Goal: Task Accomplishment & Management: Complete application form

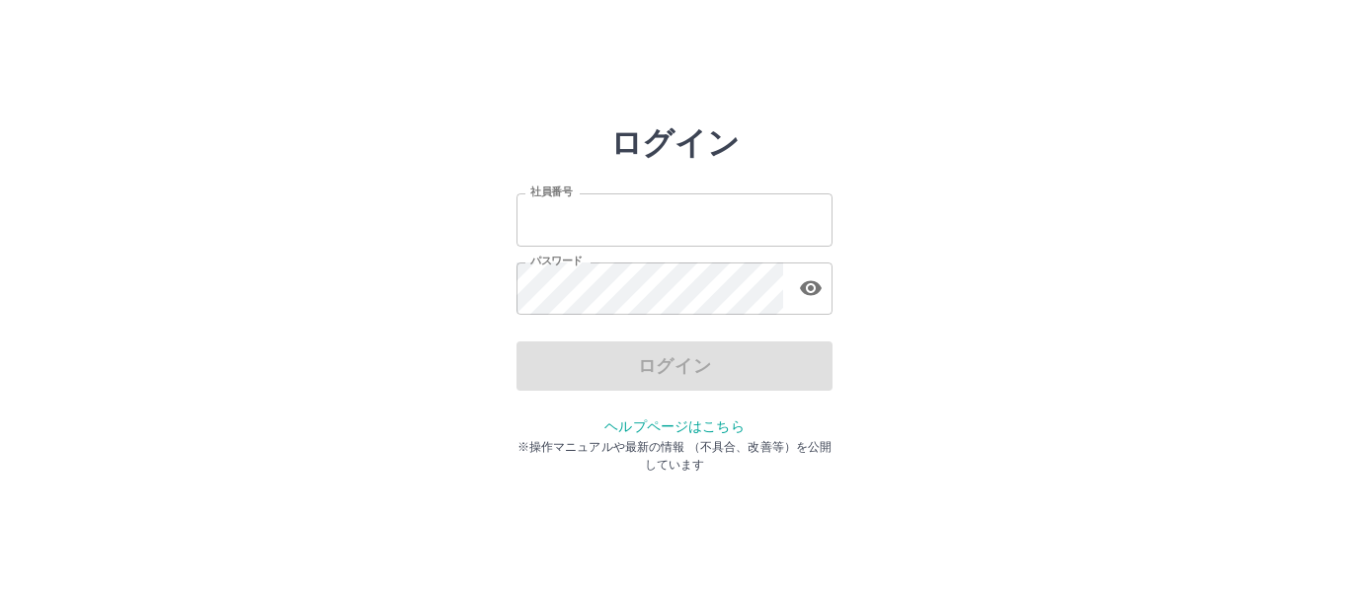
type input "*******"
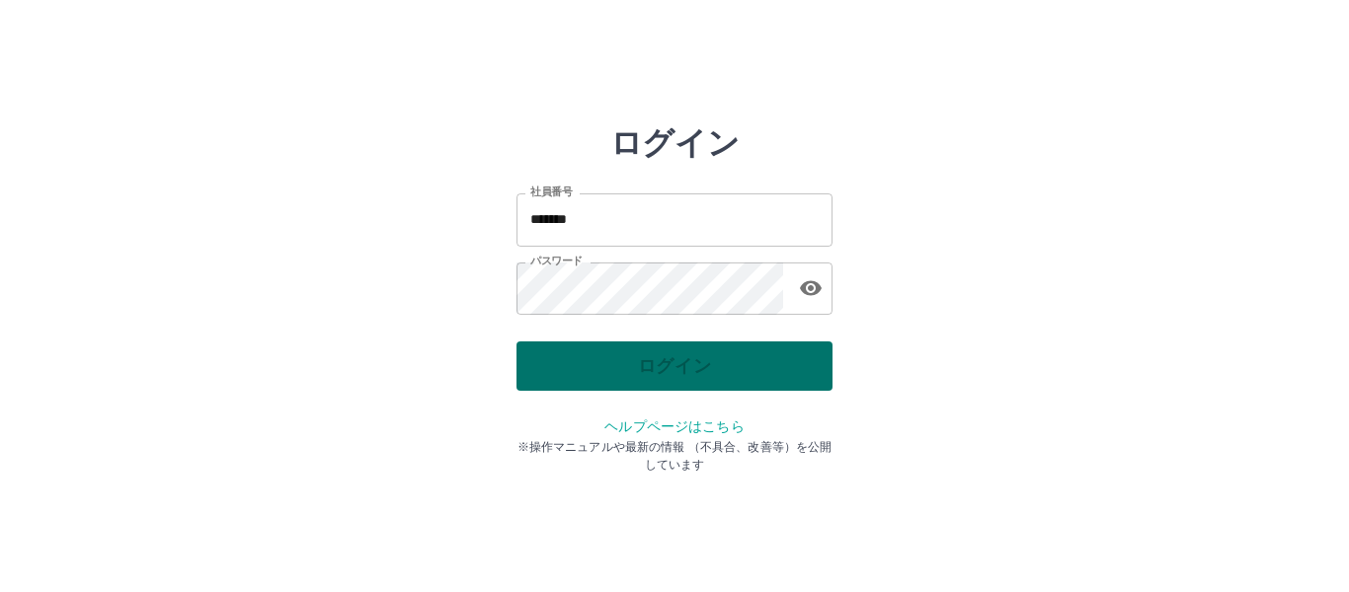
click at [697, 362] on div "ログイン" at bounding box center [674, 366] width 316 height 49
click at [697, 362] on button "ログイン" at bounding box center [674, 366] width 316 height 49
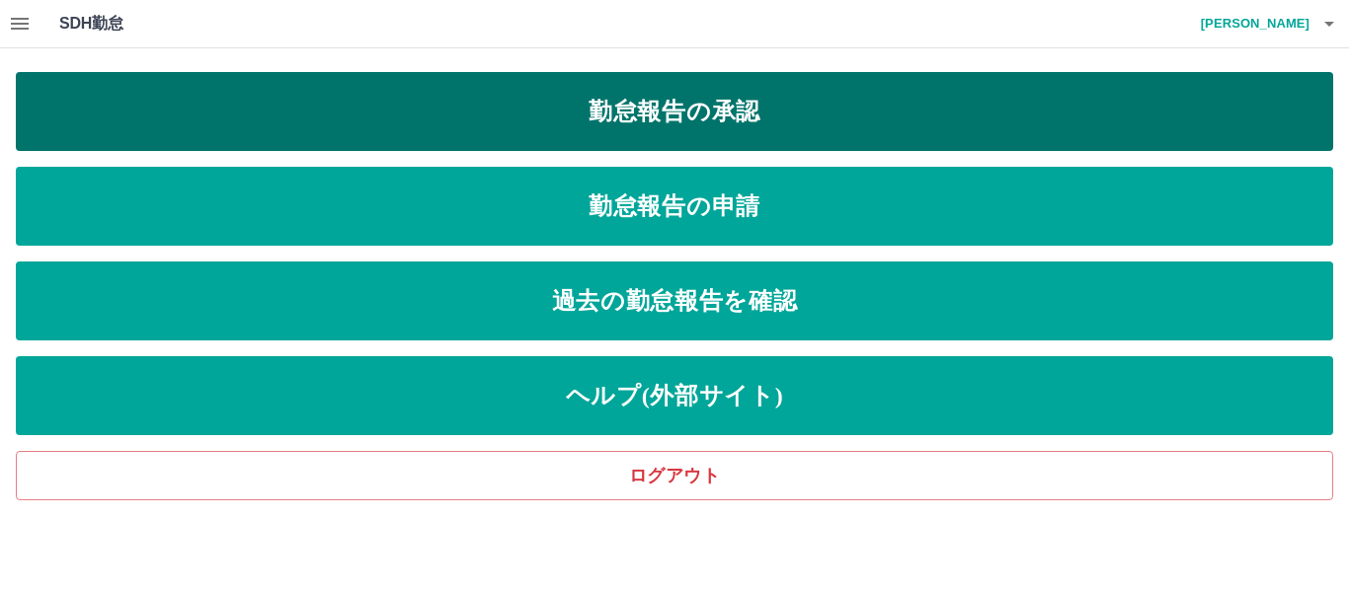
click at [746, 115] on link "勤怠報告の承認" at bounding box center [674, 111] width 1317 height 79
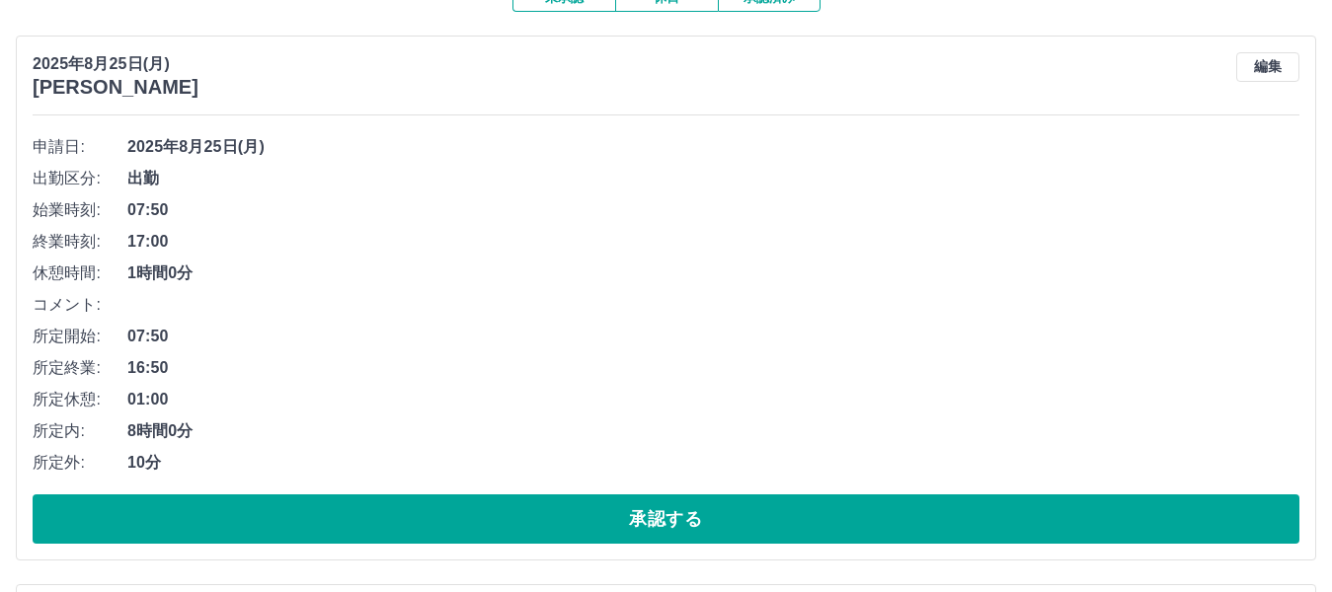
scroll to position [296, 0]
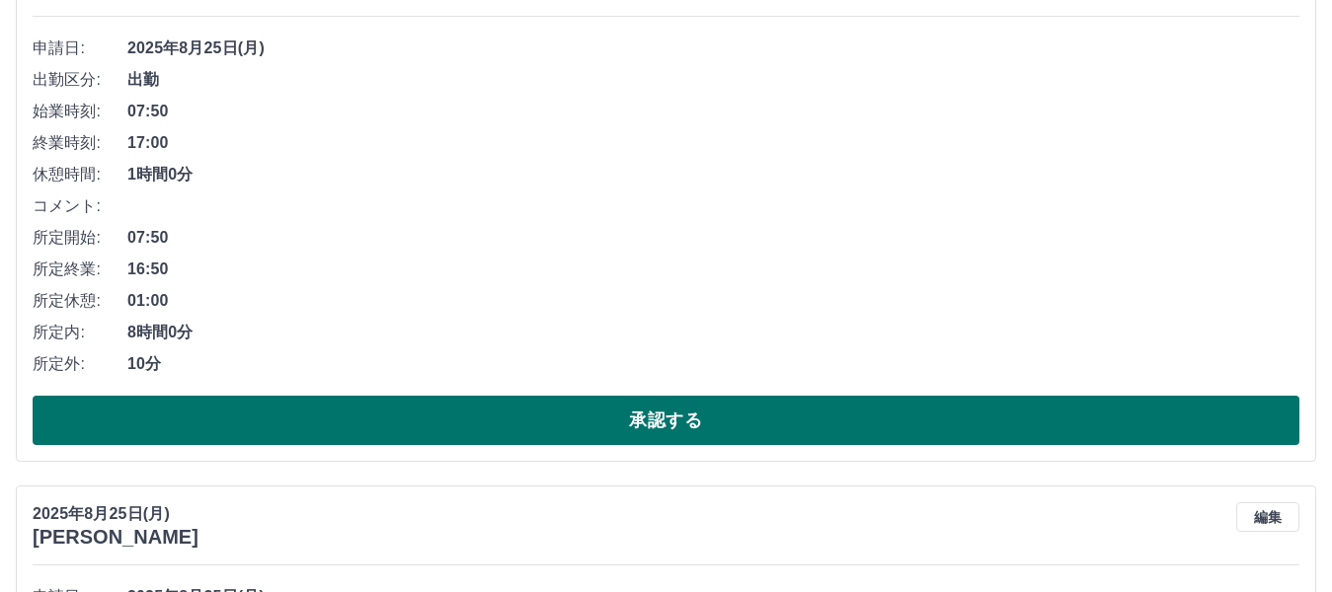
click at [675, 408] on button "承認する" at bounding box center [666, 420] width 1267 height 49
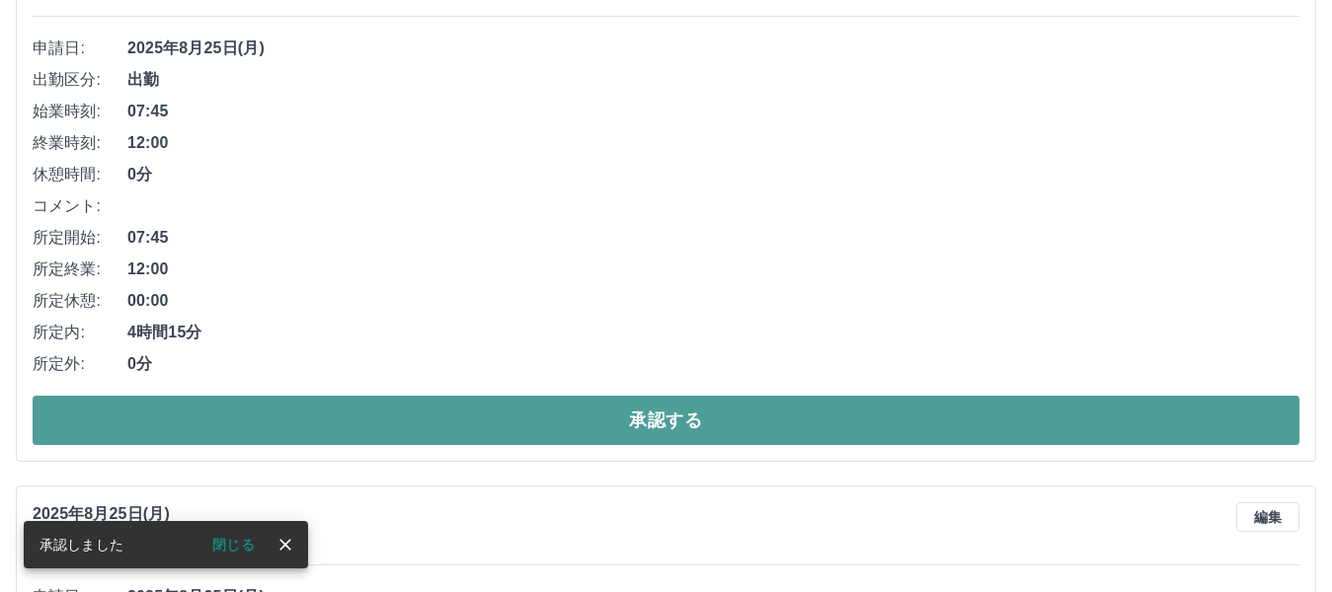
click at [668, 422] on button "承認する" at bounding box center [666, 420] width 1267 height 49
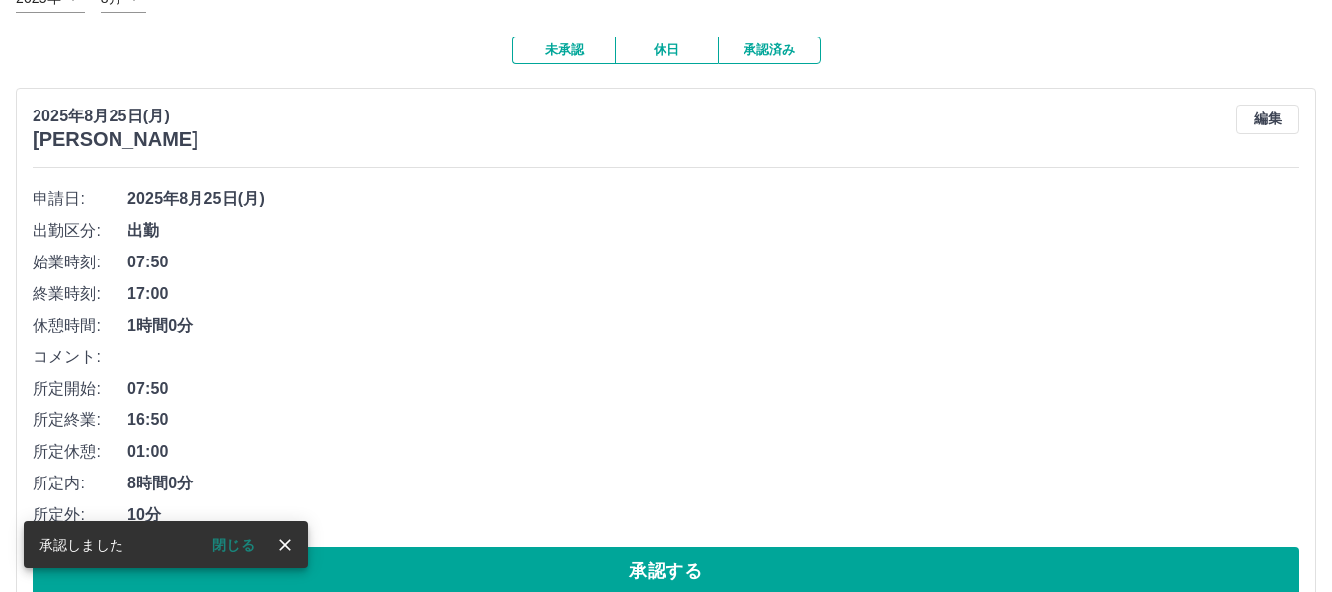
scroll to position [197, 0]
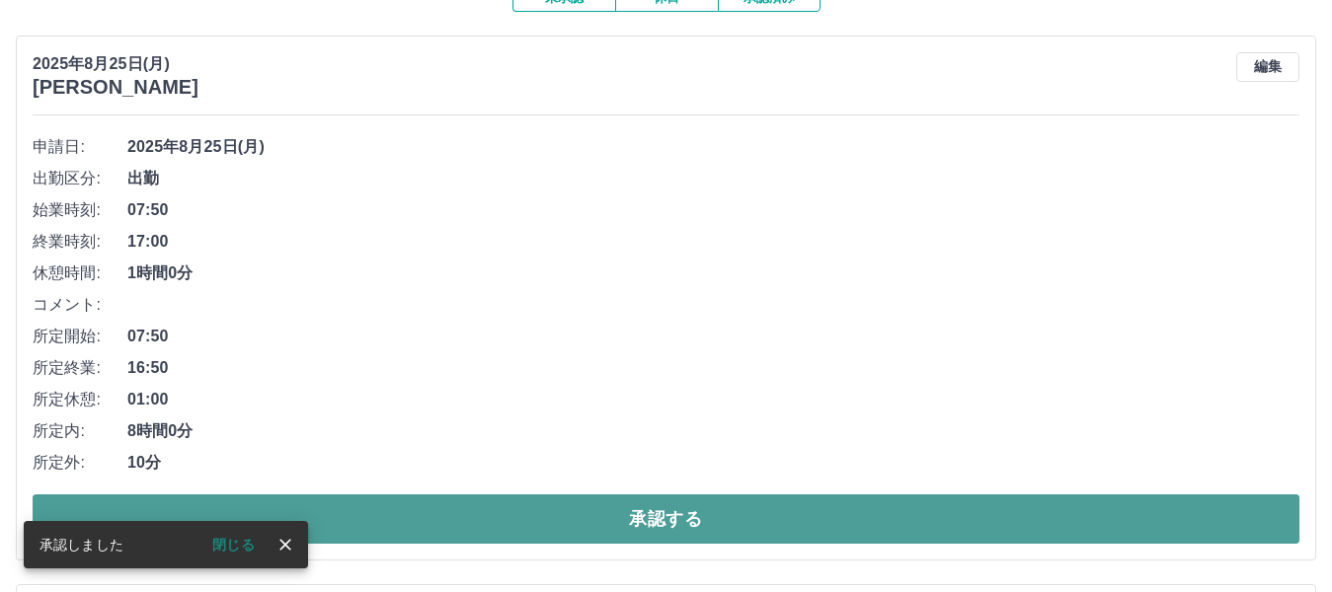
click at [651, 513] on button "承認する" at bounding box center [666, 519] width 1267 height 49
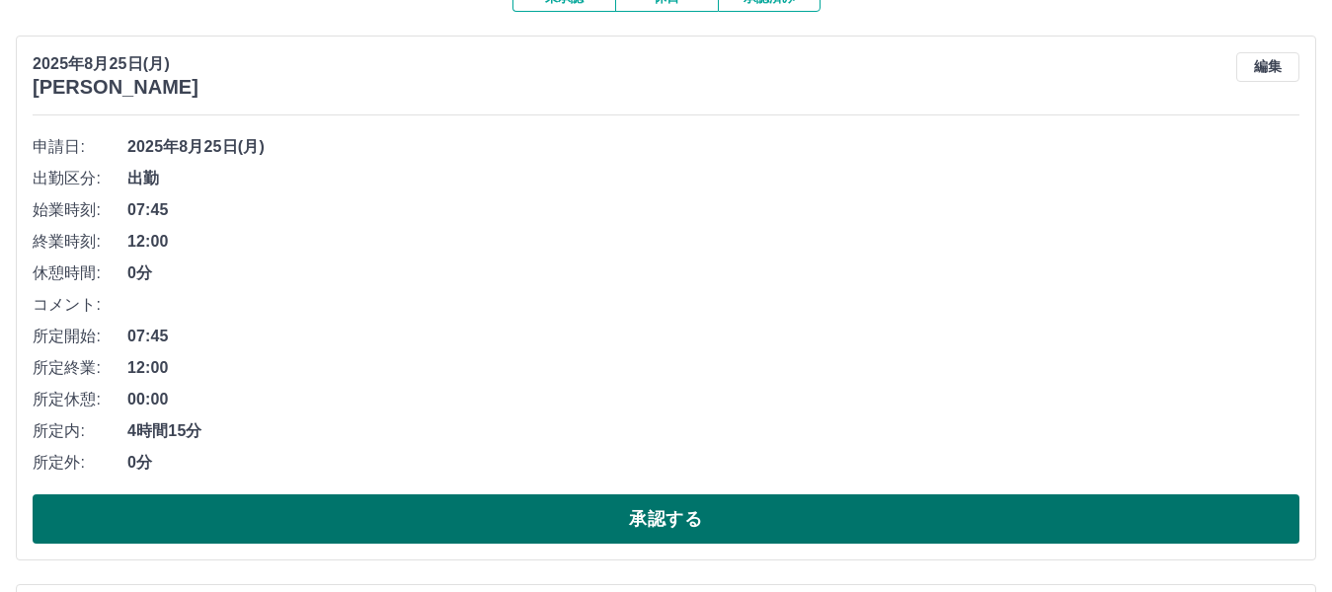
click at [727, 518] on button "承認する" at bounding box center [666, 519] width 1267 height 49
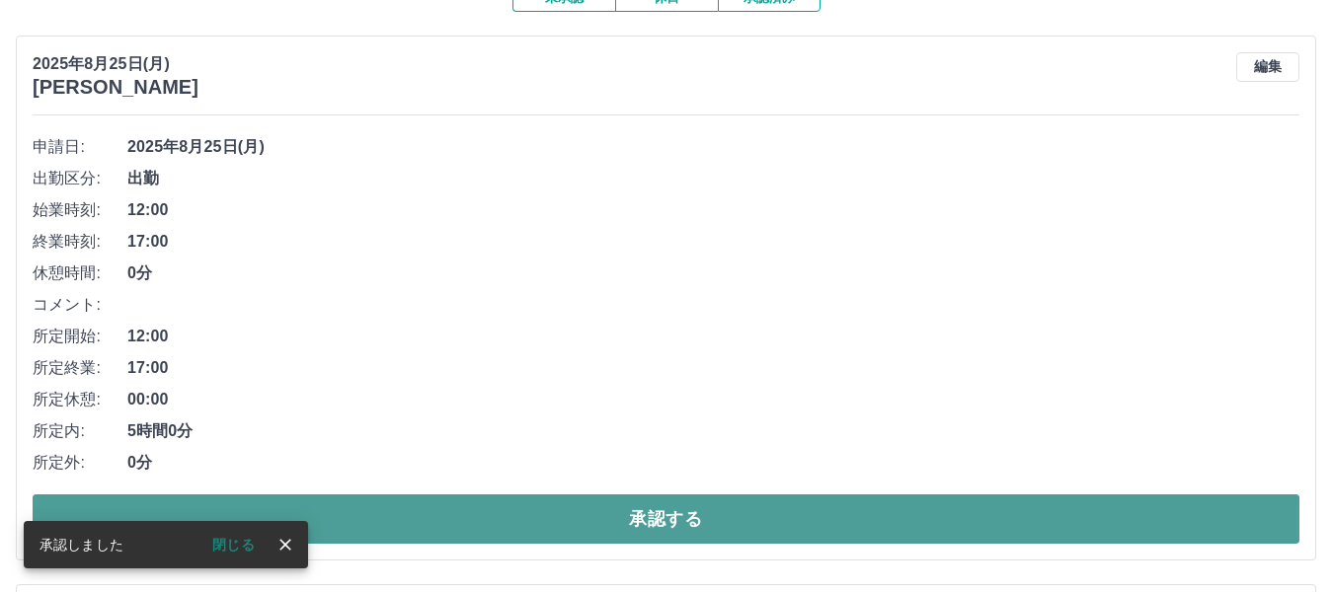
click at [662, 514] on button "承認する" at bounding box center [666, 519] width 1267 height 49
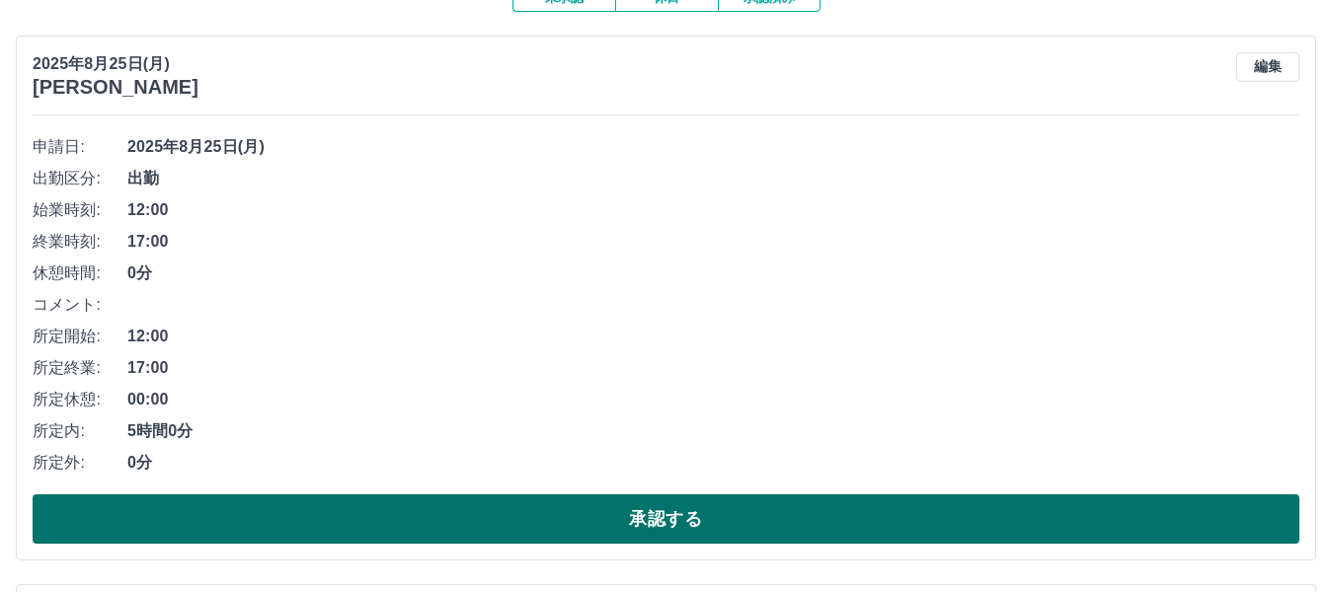
click at [633, 532] on button "承認する" at bounding box center [666, 519] width 1267 height 49
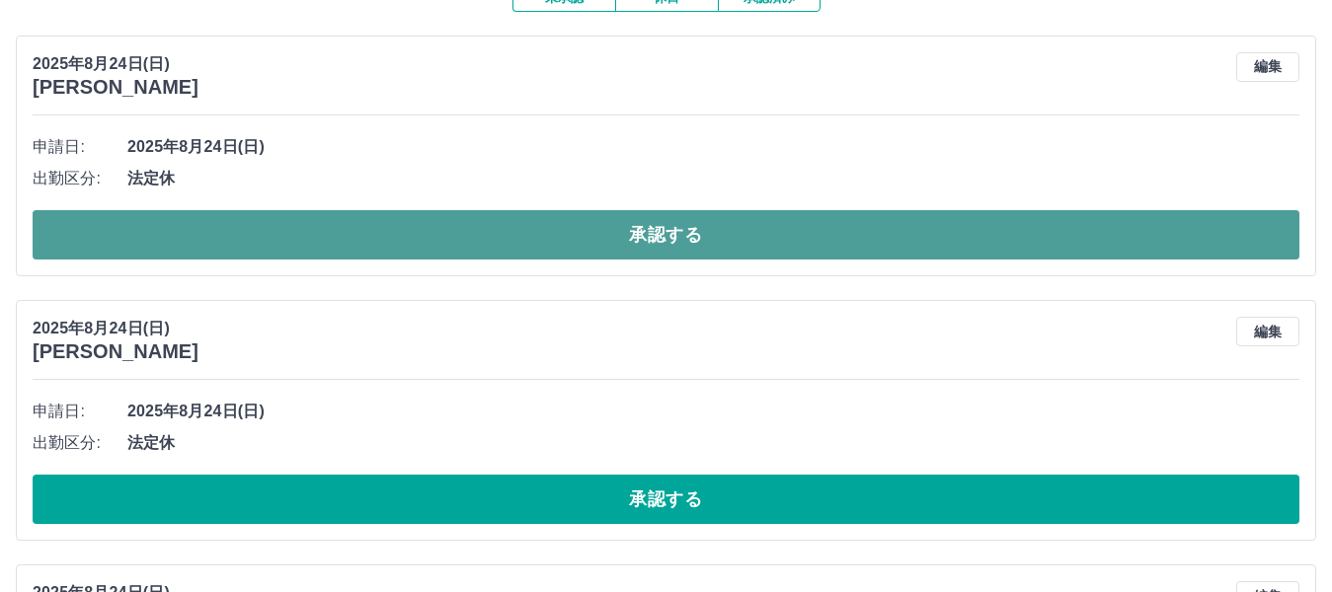
click at [701, 241] on button "承認する" at bounding box center [666, 234] width 1267 height 49
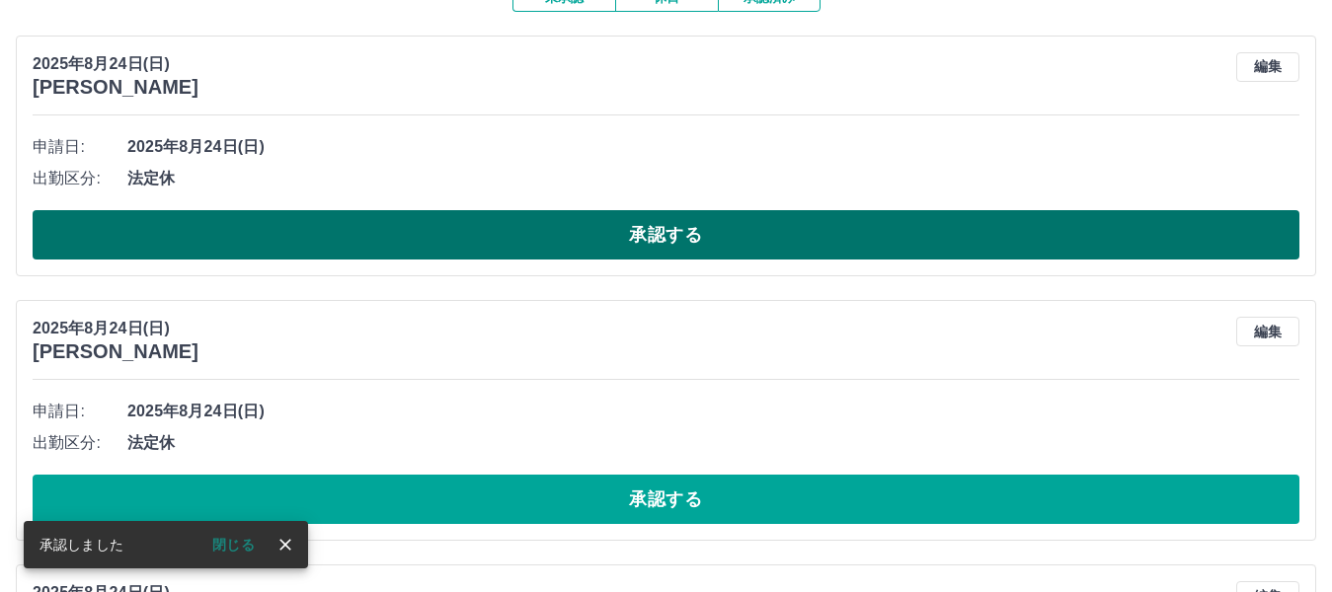
click at [655, 237] on button "承認する" at bounding box center [666, 234] width 1267 height 49
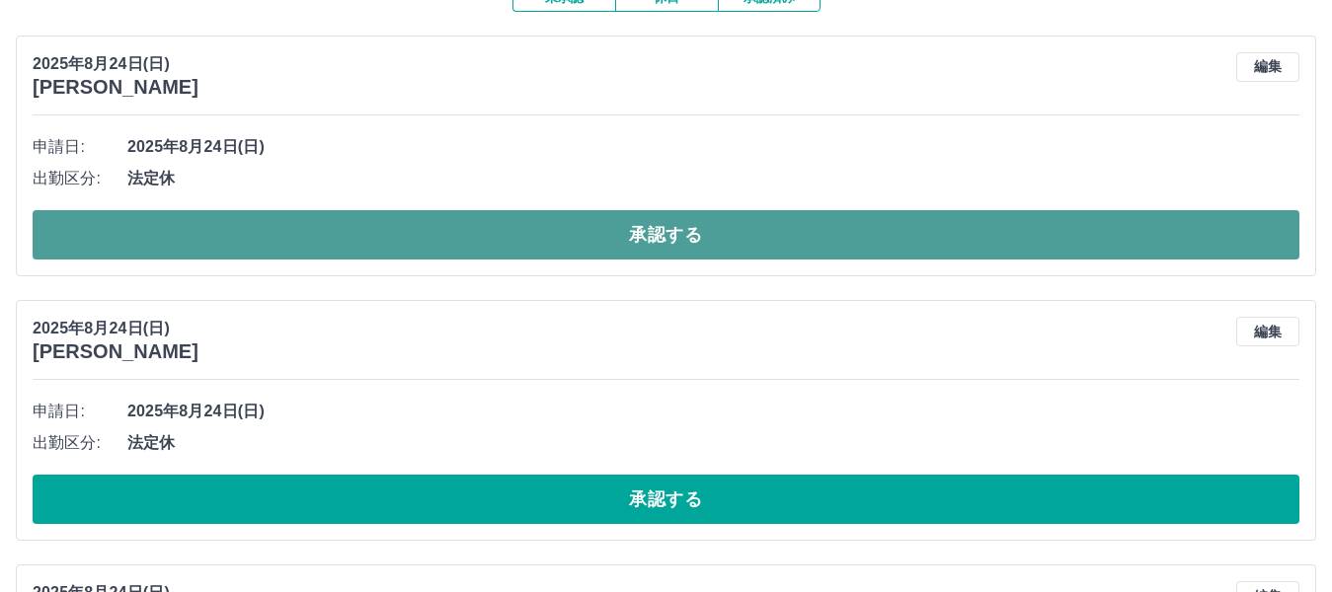
click at [624, 238] on button "承認する" at bounding box center [666, 234] width 1267 height 49
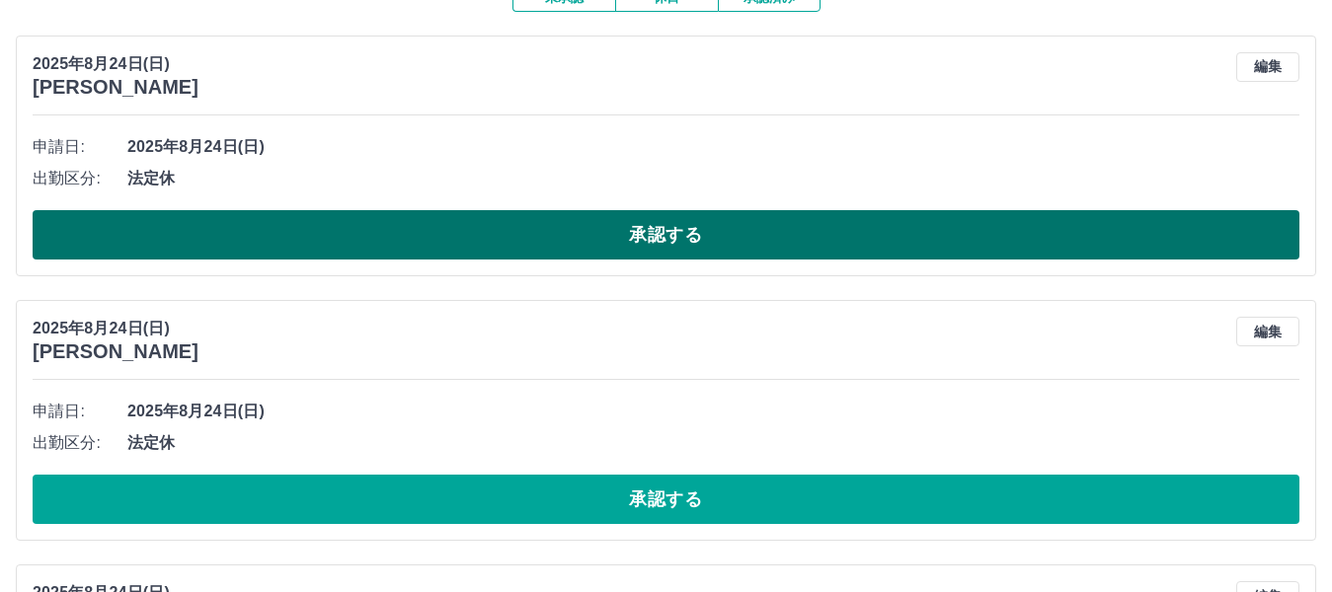
click at [726, 240] on button "承認する" at bounding box center [666, 234] width 1267 height 49
click at [683, 234] on button "承認する" at bounding box center [666, 234] width 1267 height 49
click at [539, 246] on button "承認する" at bounding box center [666, 234] width 1267 height 49
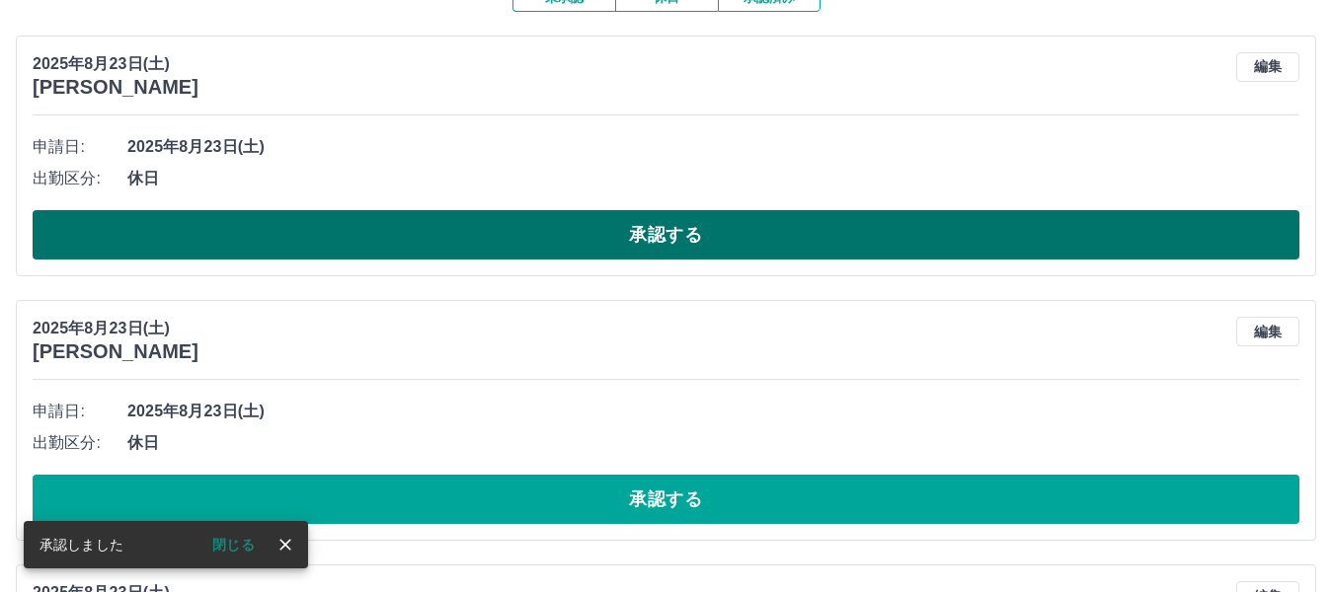
click at [541, 237] on button "承認する" at bounding box center [666, 234] width 1267 height 49
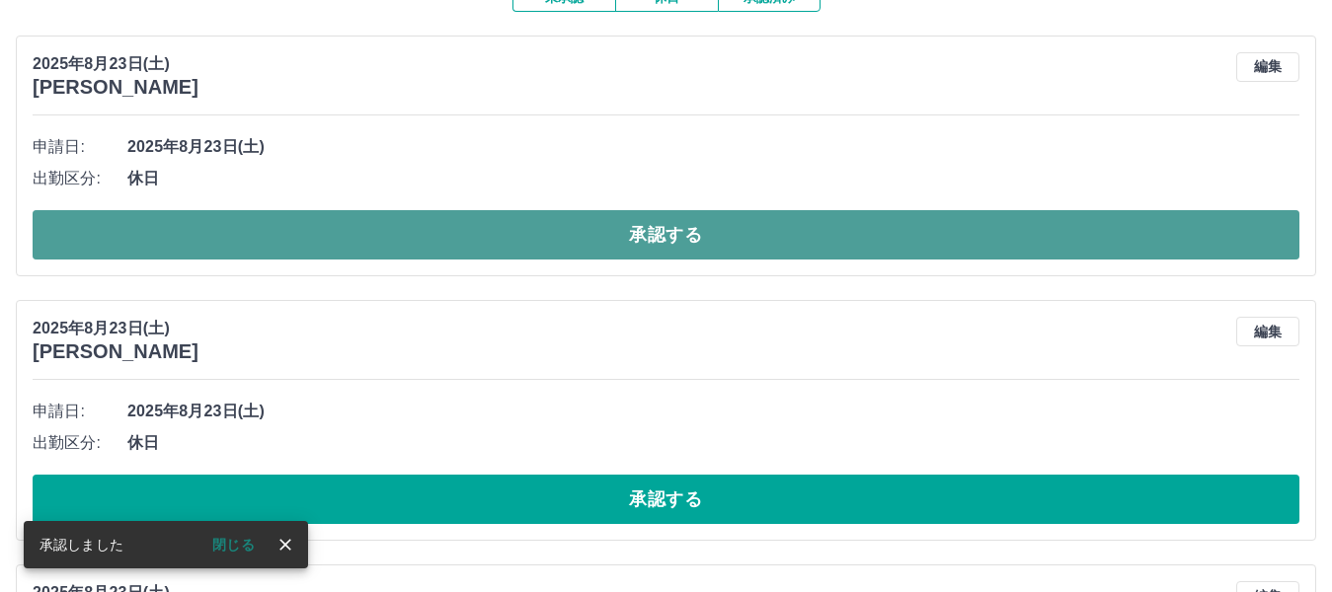
click at [532, 227] on button "承認する" at bounding box center [666, 234] width 1267 height 49
click at [557, 232] on button "承認する" at bounding box center [666, 234] width 1267 height 49
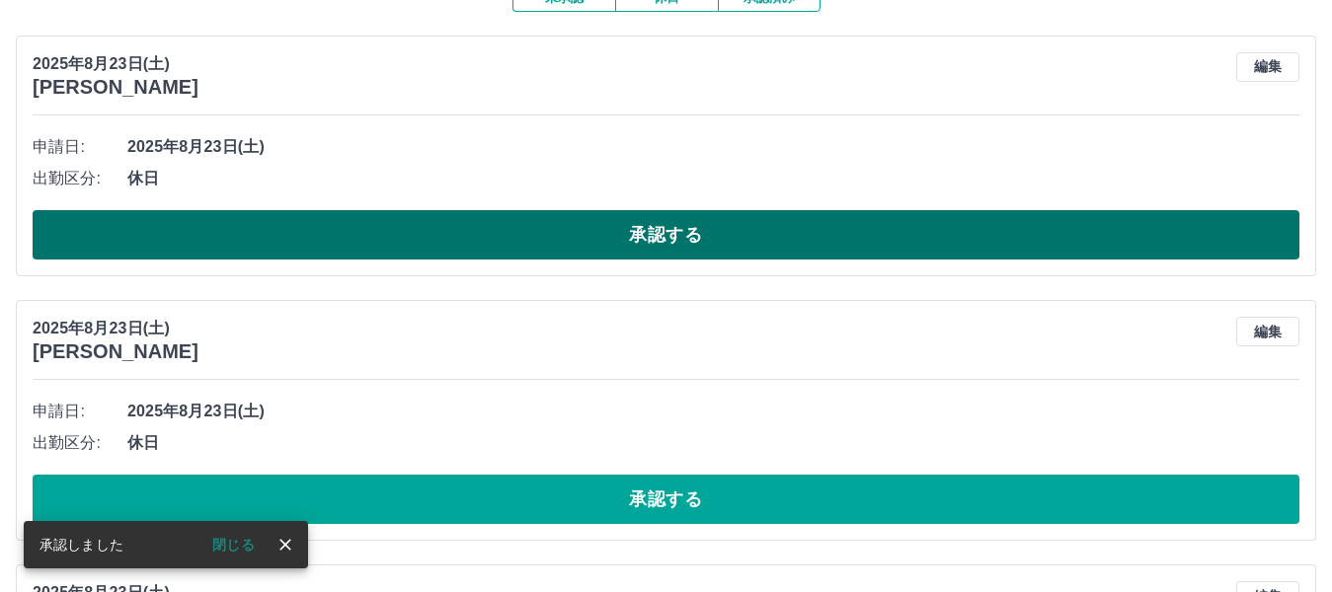
click at [674, 247] on button "承認する" at bounding box center [666, 234] width 1267 height 49
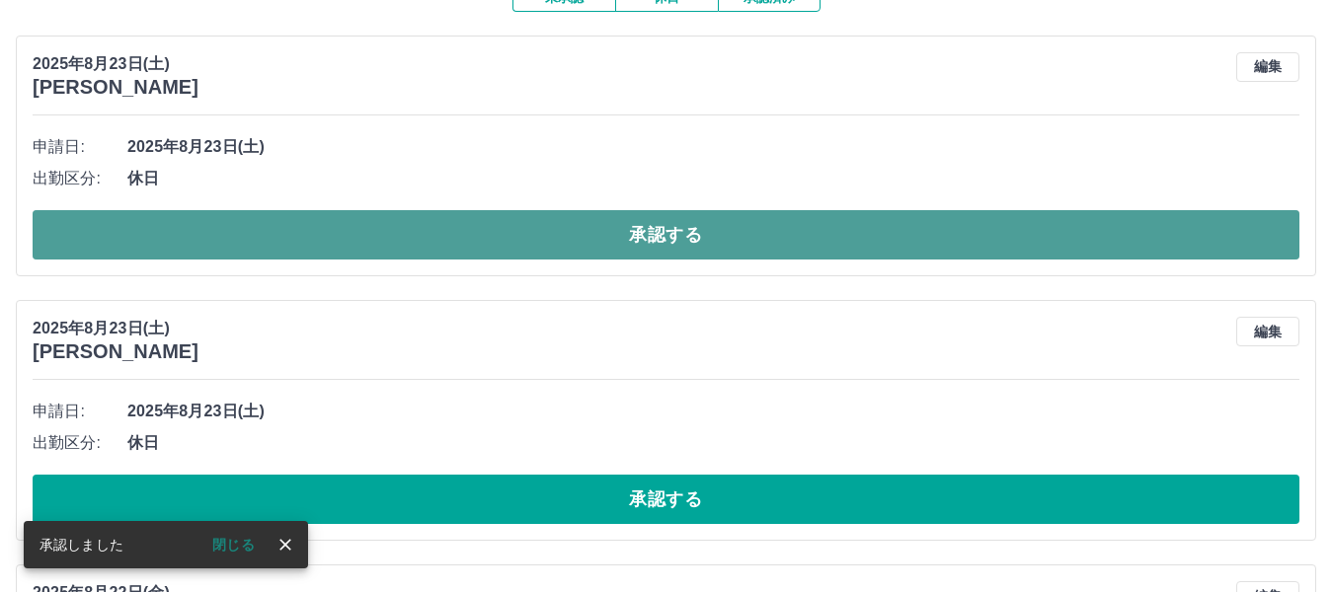
click at [660, 235] on button "承認する" at bounding box center [666, 234] width 1267 height 49
click at [658, 238] on button "承認する" at bounding box center [666, 234] width 1267 height 49
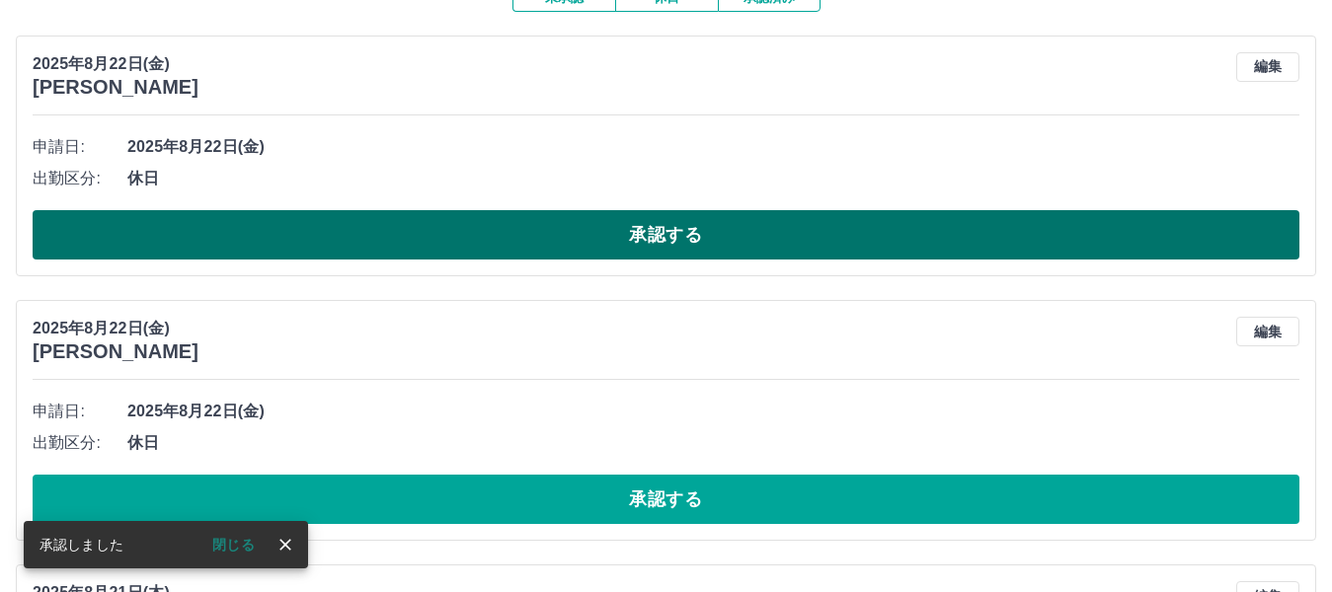
click at [653, 235] on button "承認する" at bounding box center [666, 234] width 1267 height 49
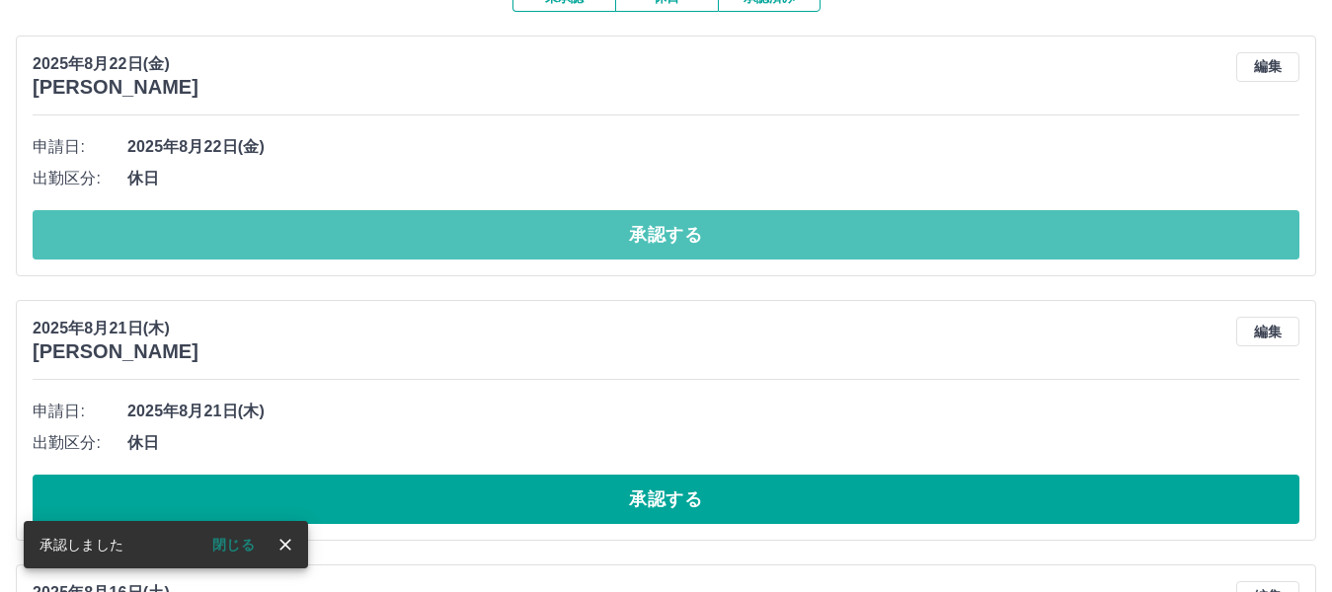
click at [654, 232] on button "承認する" at bounding box center [666, 234] width 1267 height 49
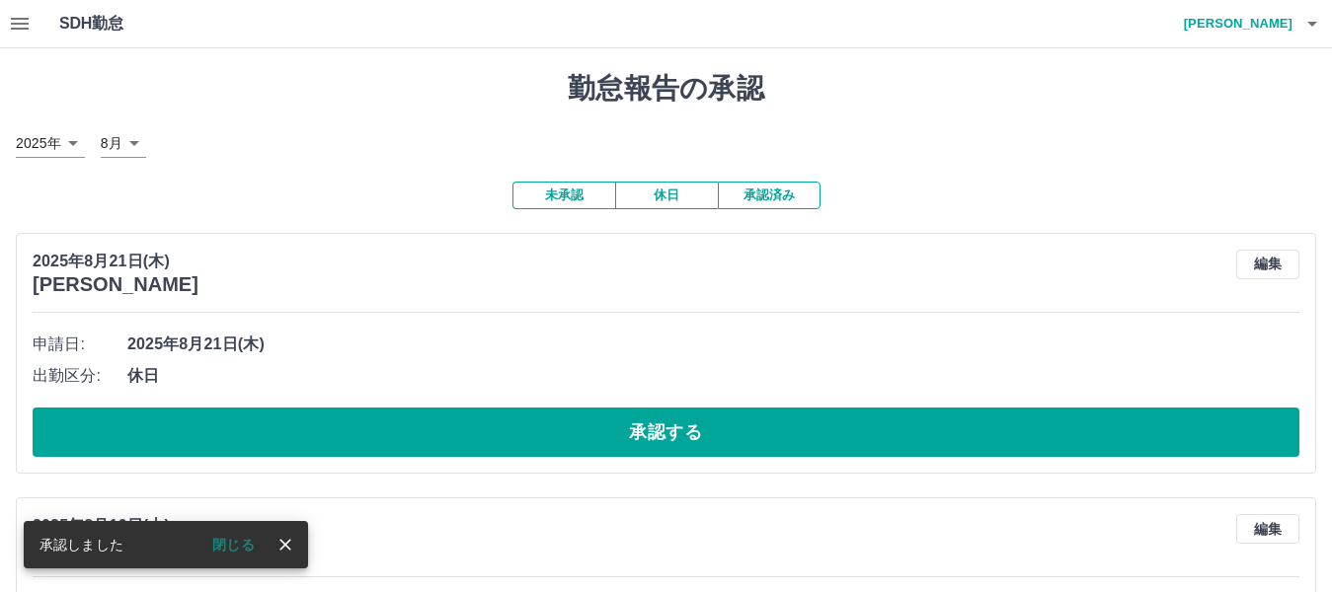
scroll to position [99, 0]
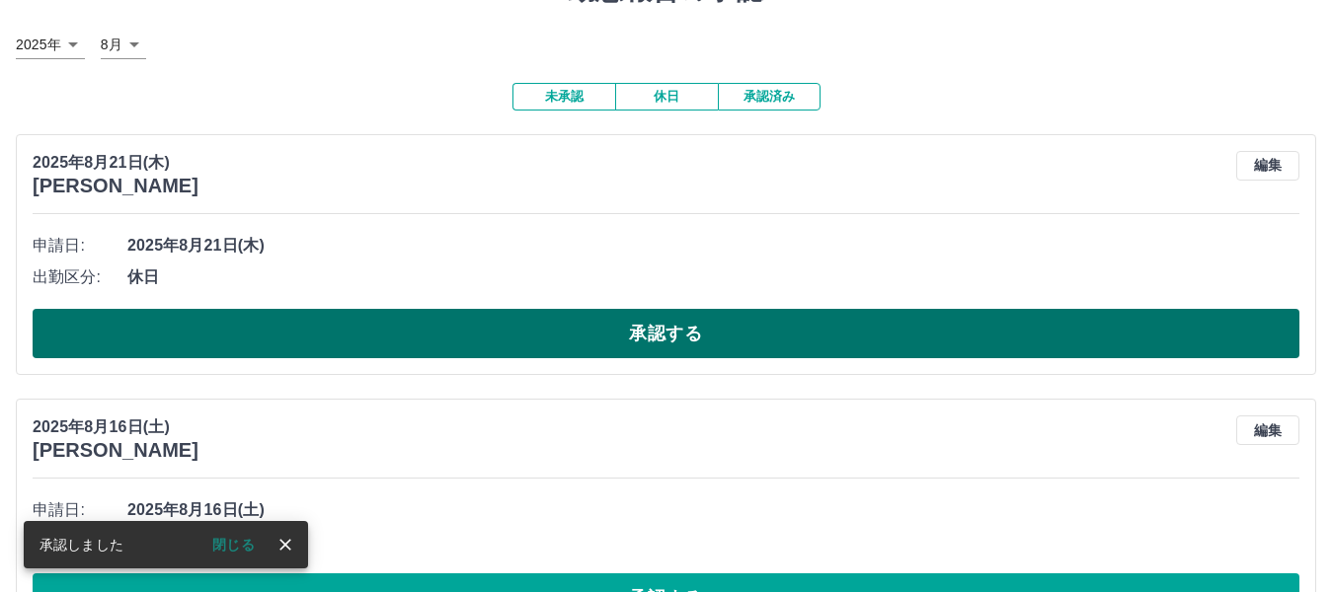
click at [675, 335] on button "承認する" at bounding box center [666, 333] width 1267 height 49
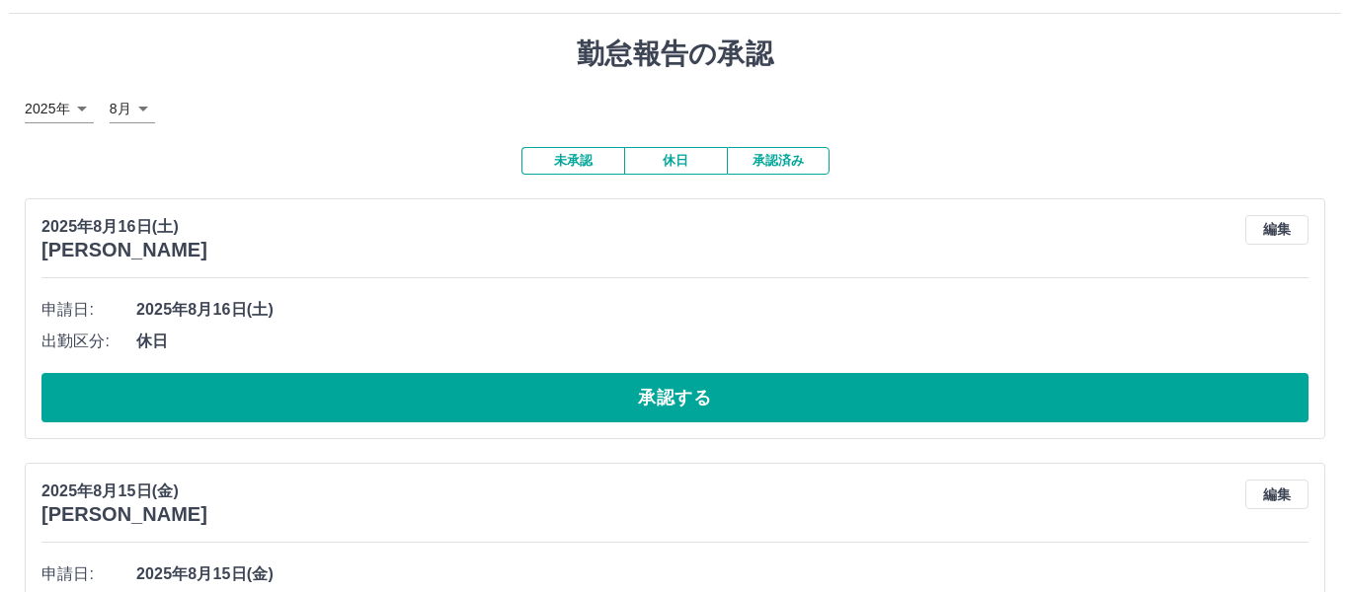
scroll to position [0, 0]
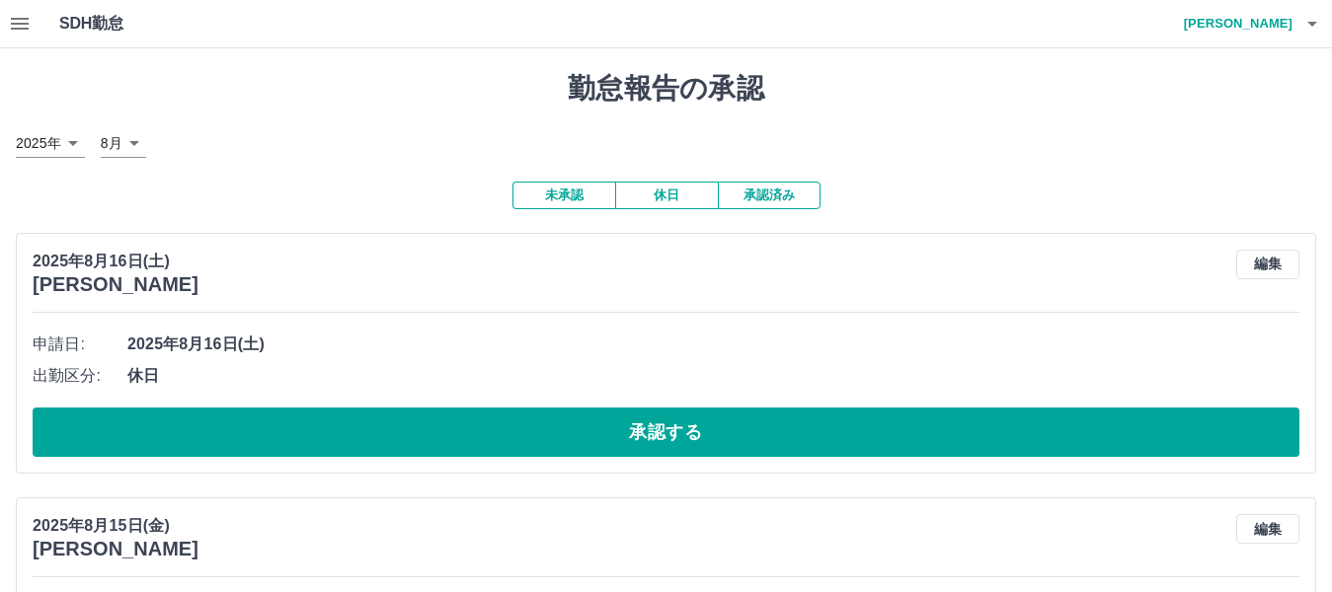
click at [25, 27] on icon "button" at bounding box center [20, 24] width 24 height 24
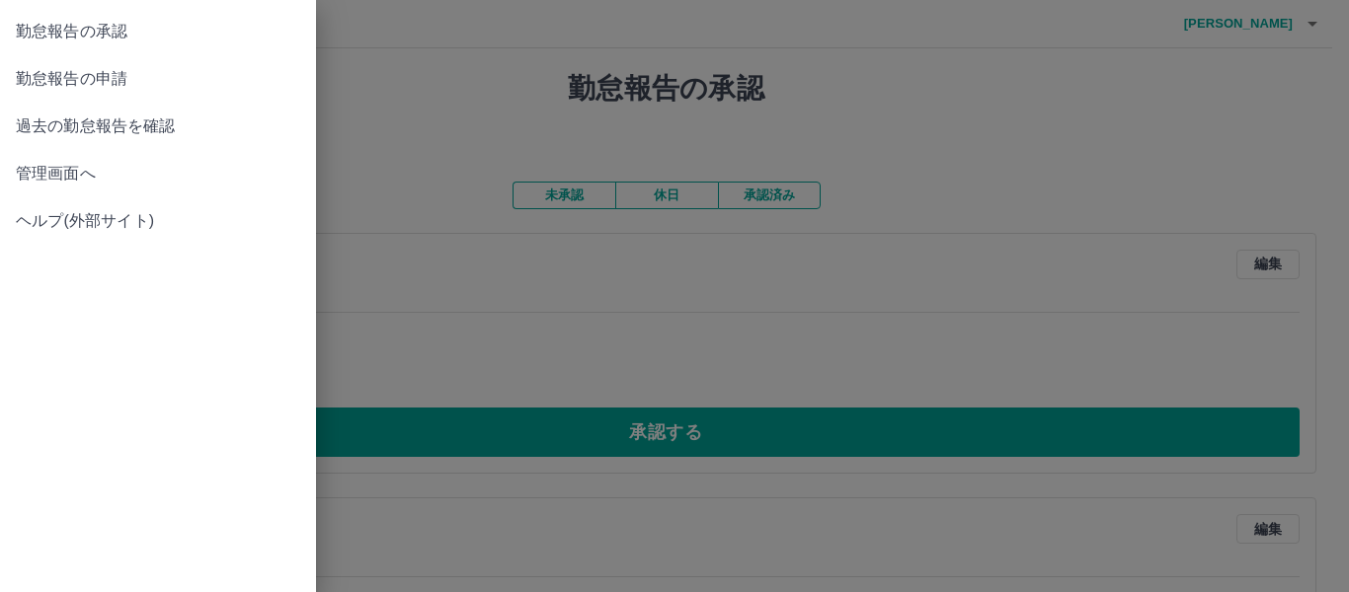
click at [55, 86] on span "勤怠報告の申請" at bounding box center [158, 79] width 284 height 24
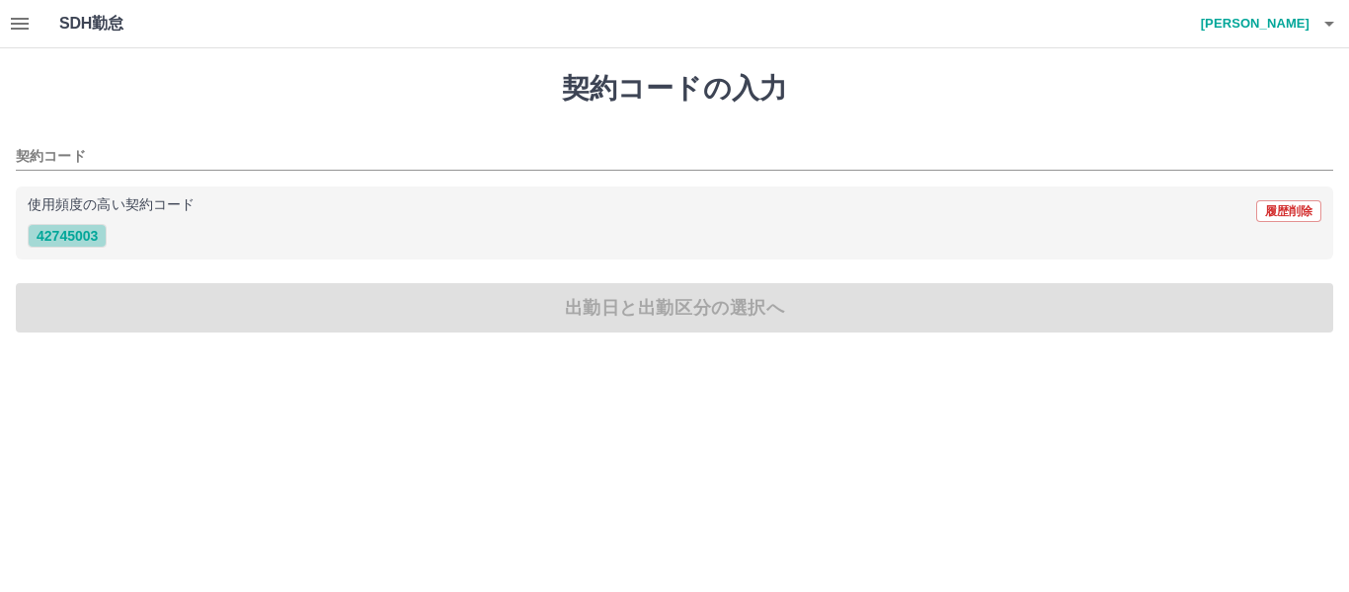
click at [55, 236] on button "42745003" at bounding box center [67, 236] width 79 height 24
type input "********"
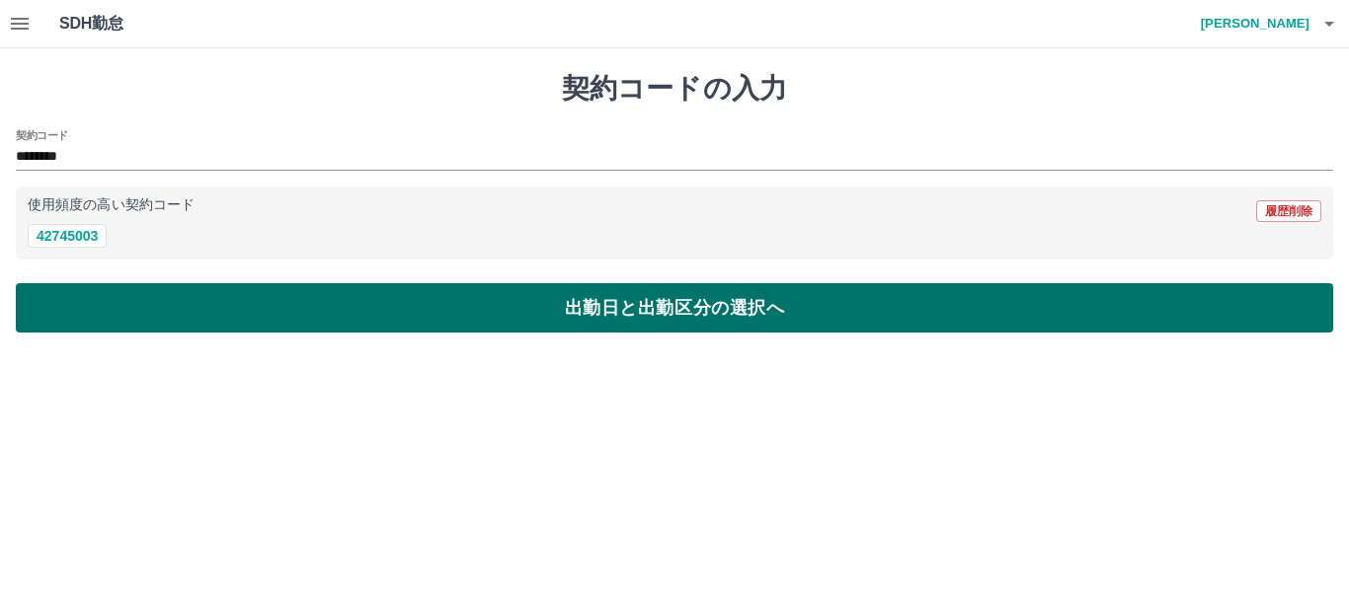
click at [383, 310] on button "出勤日と出勤区分の選択へ" at bounding box center [674, 307] width 1317 height 49
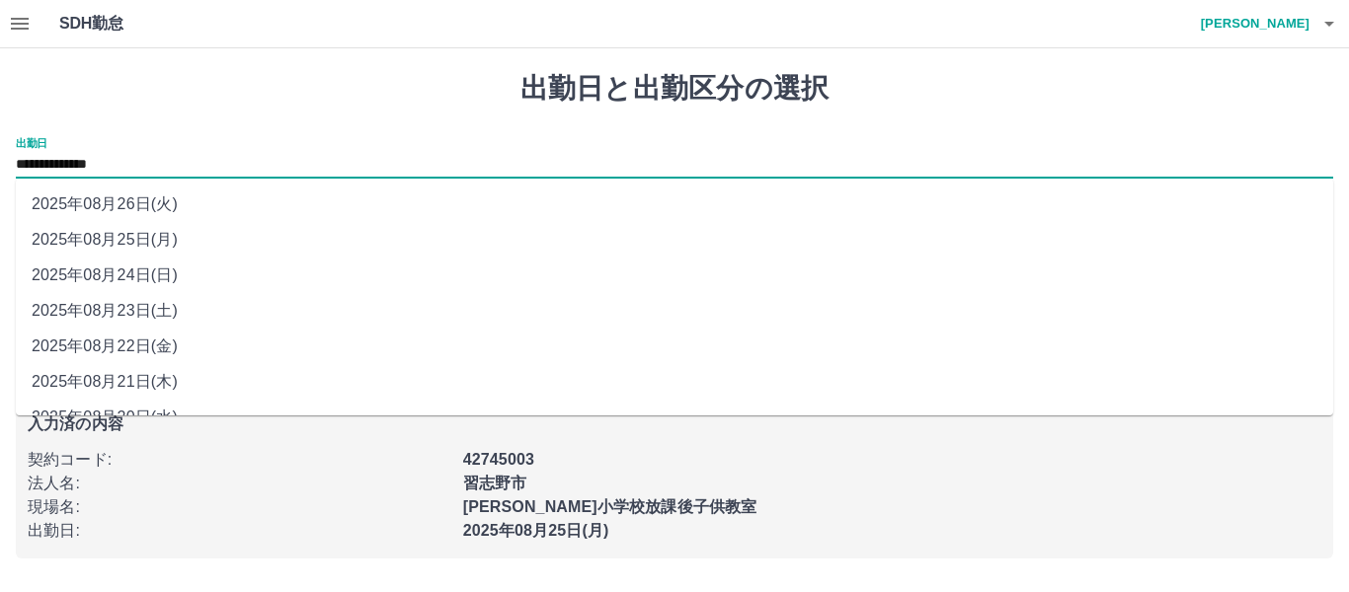
click at [166, 165] on input "**********" at bounding box center [674, 165] width 1317 height 25
click at [203, 312] on li "2025年08月23日(土)" at bounding box center [674, 311] width 1317 height 36
type input "**********"
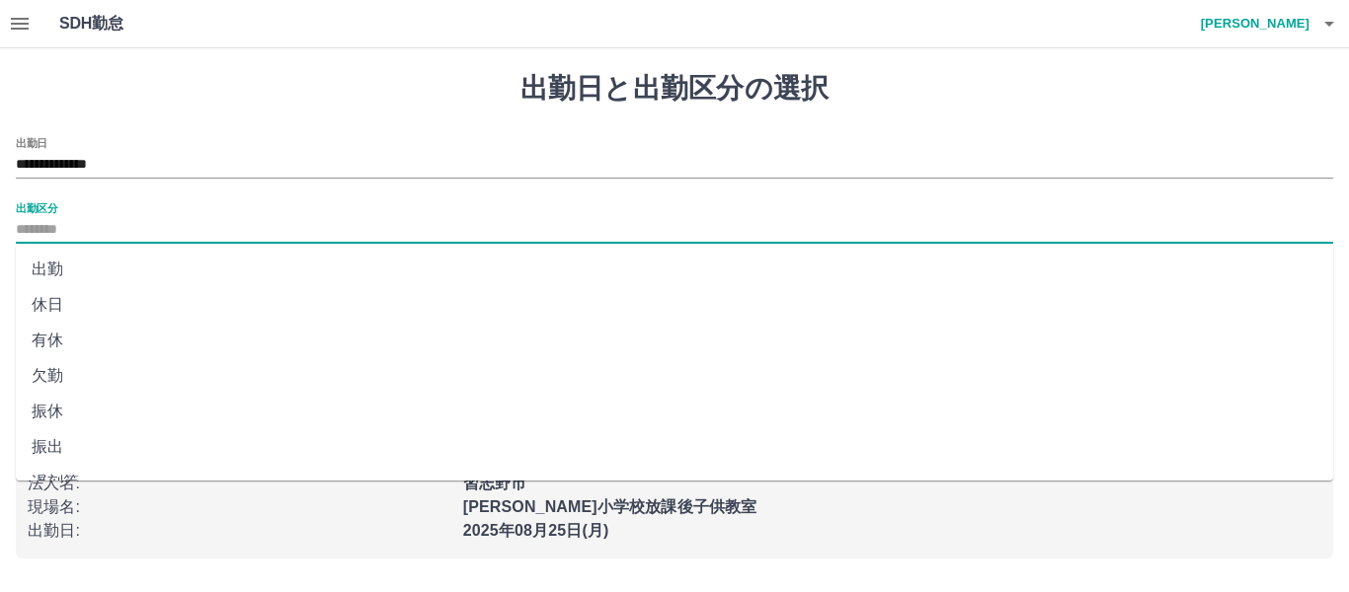
click at [174, 233] on input "出勤区分" at bounding box center [674, 230] width 1317 height 25
click at [188, 304] on li "休日" at bounding box center [674, 305] width 1317 height 36
type input "**"
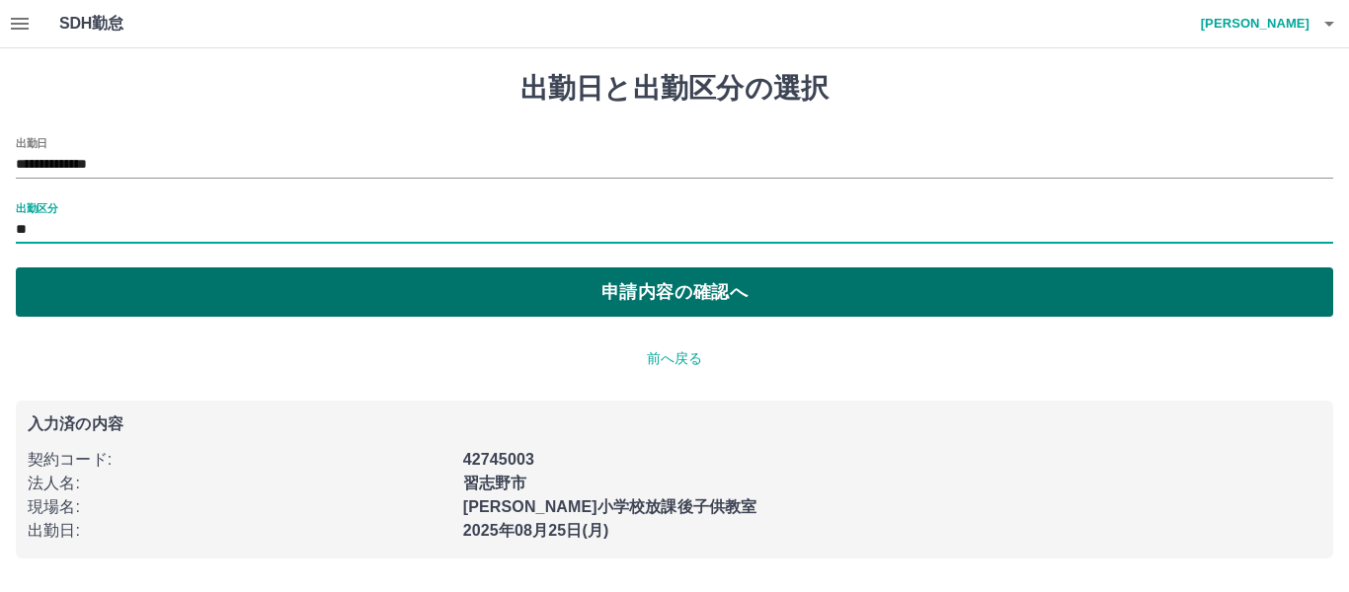
click at [237, 296] on button "申請内容の確認へ" at bounding box center [674, 292] width 1317 height 49
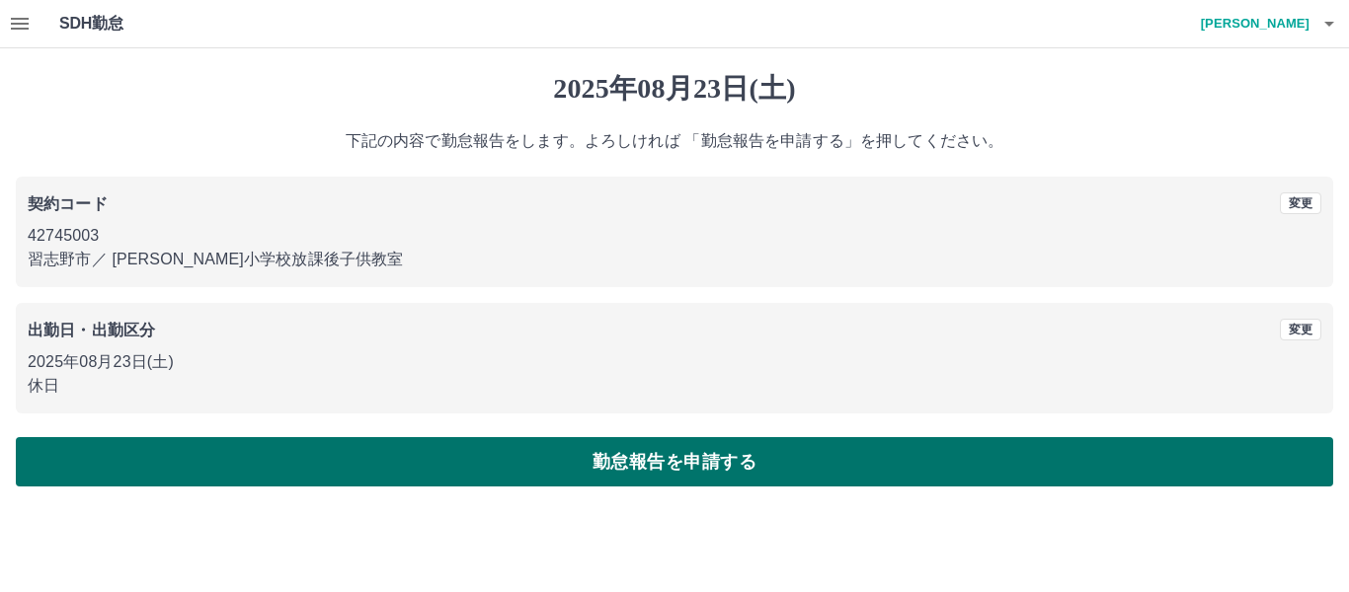
click at [418, 479] on button "勤怠報告を申請する" at bounding box center [674, 461] width 1317 height 49
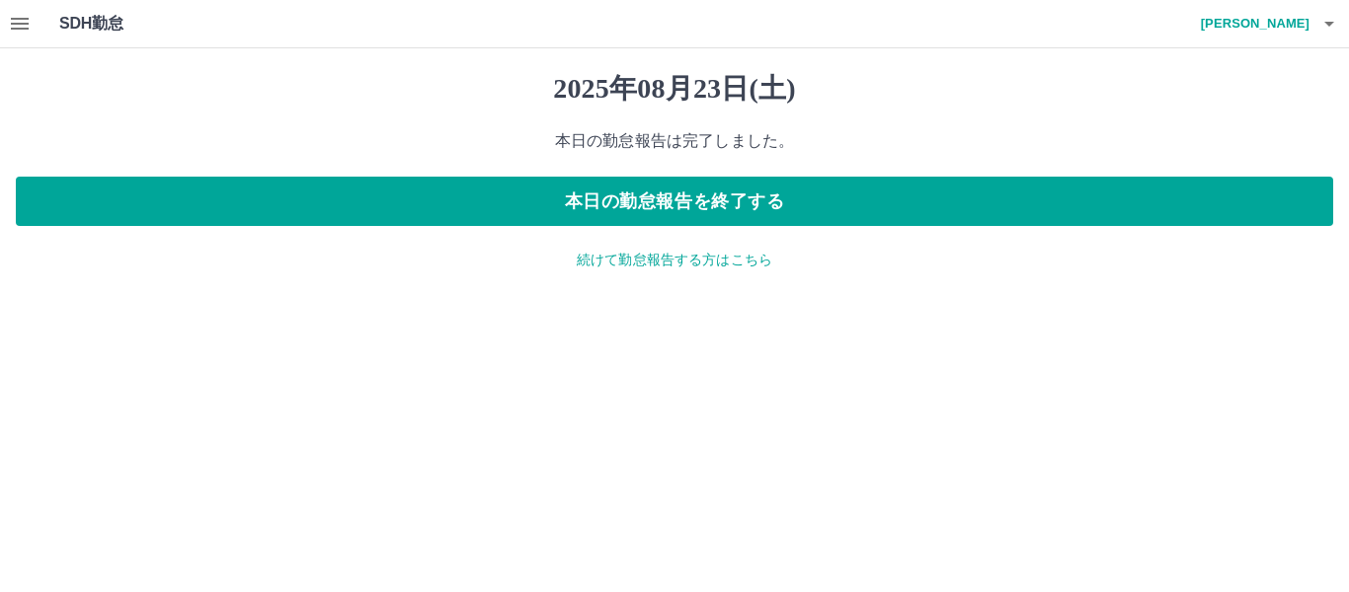
click at [659, 265] on p "続けて勤怠報告する方はこちら" at bounding box center [674, 260] width 1317 height 21
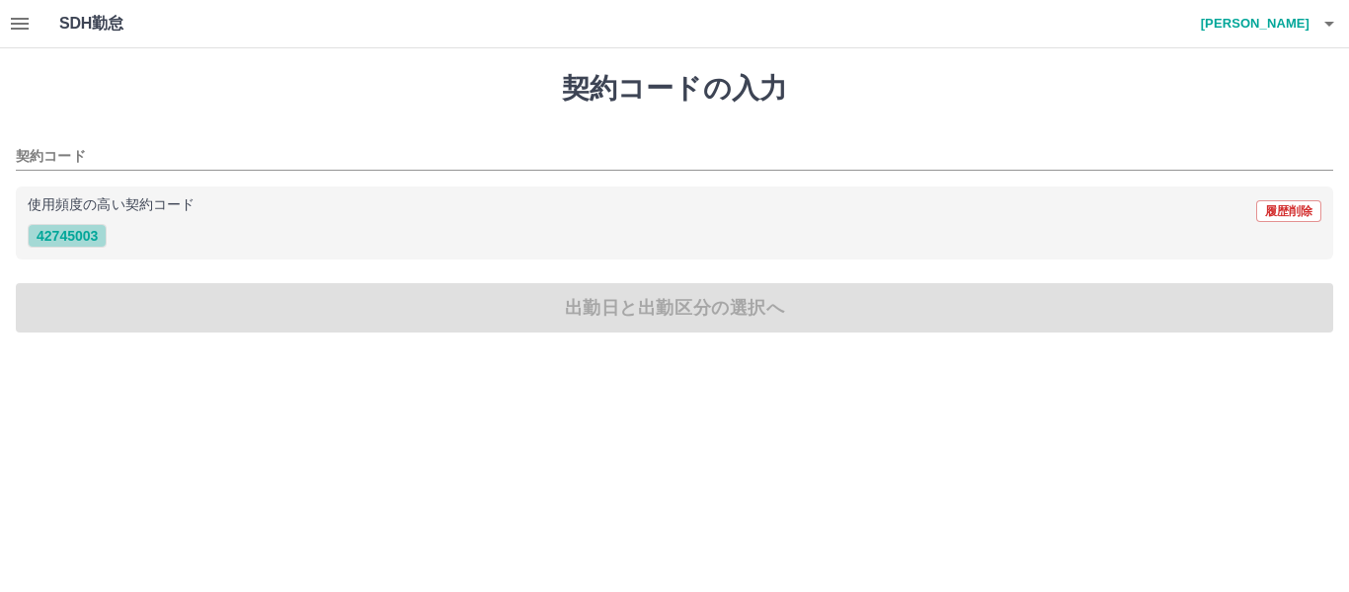
click at [61, 233] on button "42745003" at bounding box center [67, 236] width 79 height 24
type input "********"
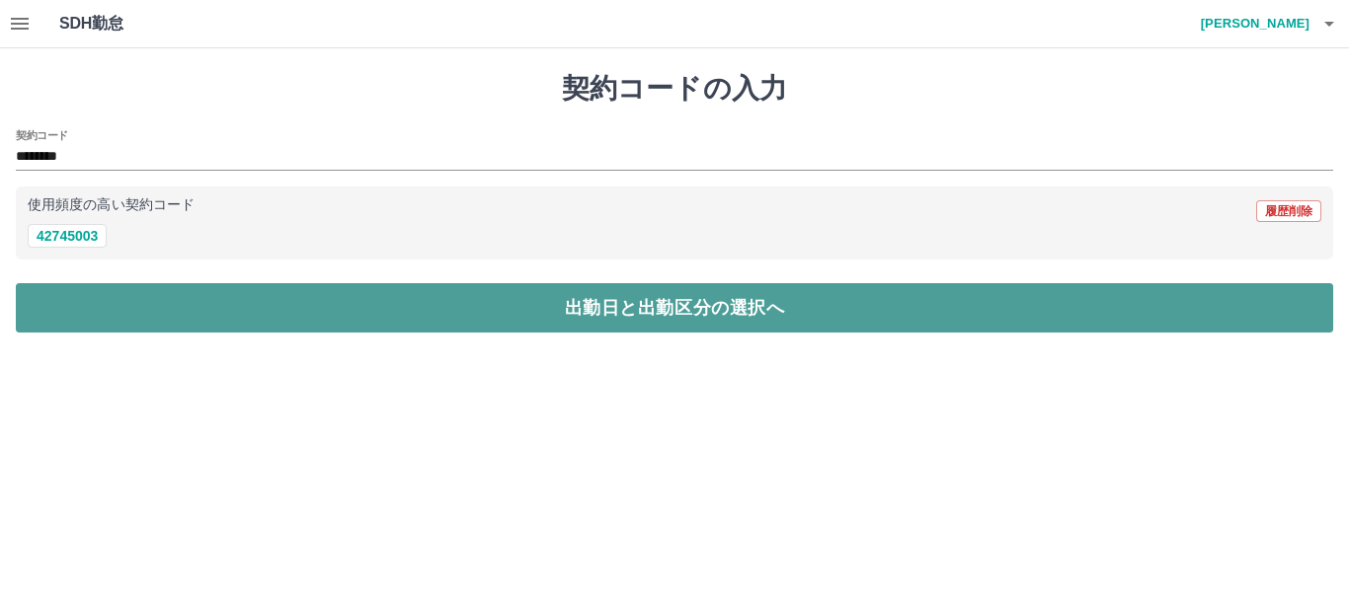
click at [134, 293] on button "出勤日と出勤区分の選択へ" at bounding box center [674, 307] width 1317 height 49
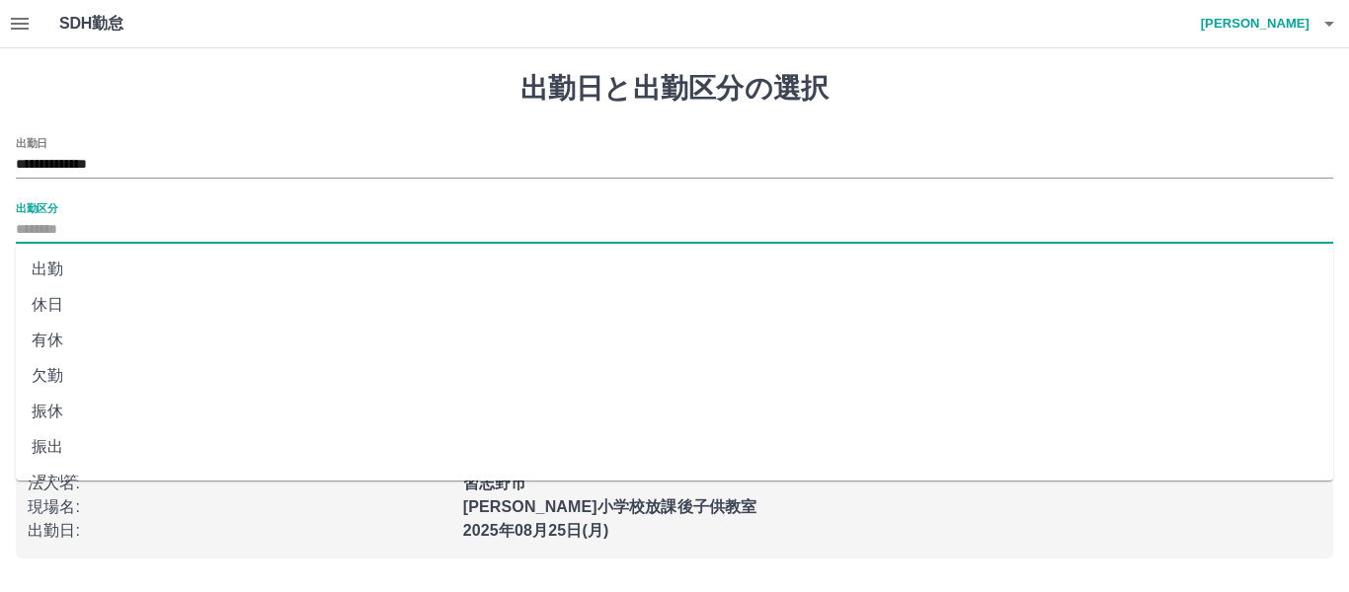
click at [94, 219] on input "出勤区分" at bounding box center [674, 230] width 1317 height 25
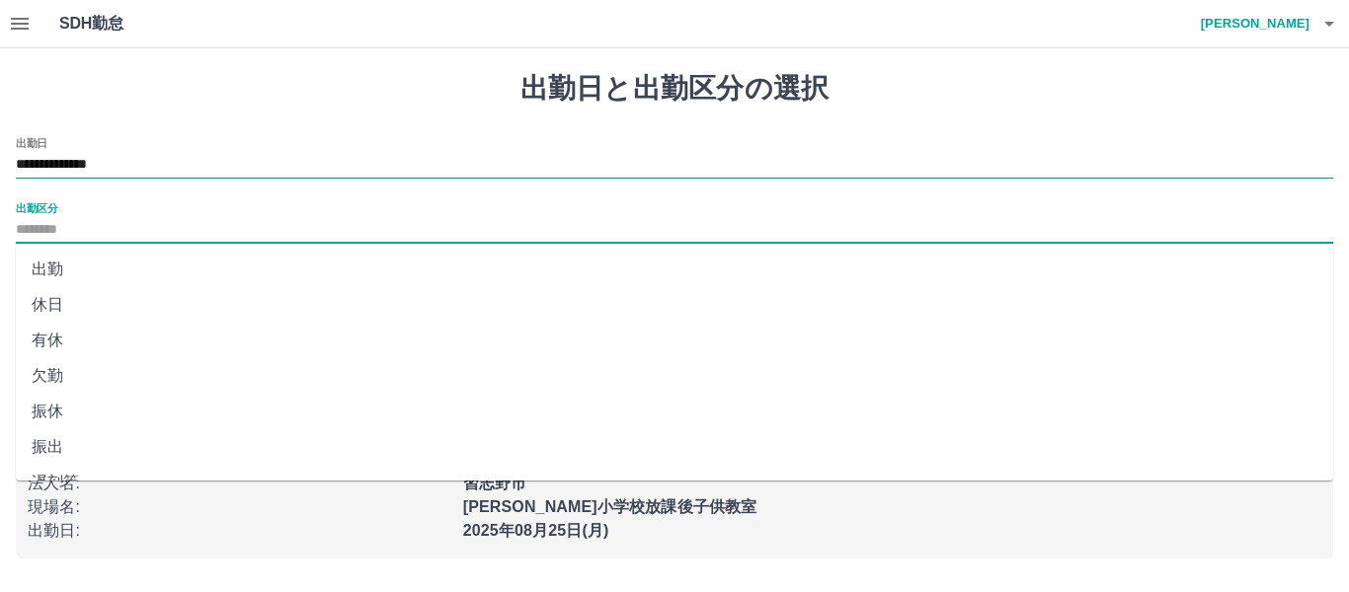
click at [101, 173] on input "**********" at bounding box center [674, 165] width 1317 height 25
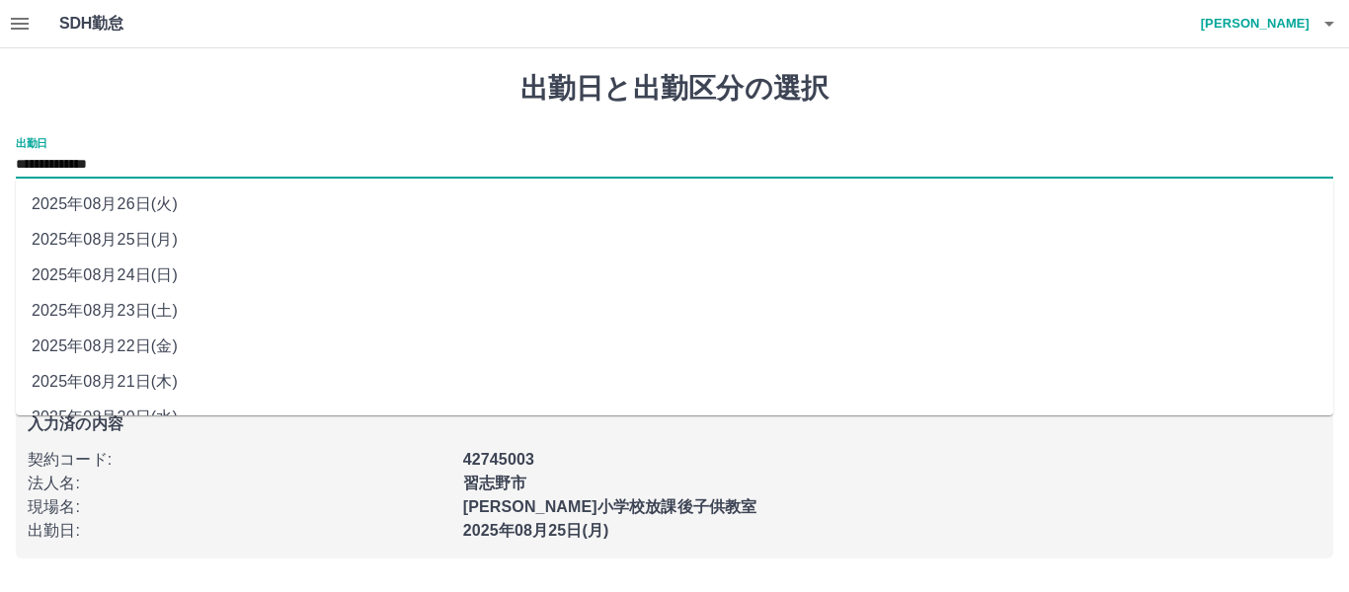
click at [137, 264] on li "2025年08月24日(日)" at bounding box center [674, 276] width 1317 height 36
type input "**********"
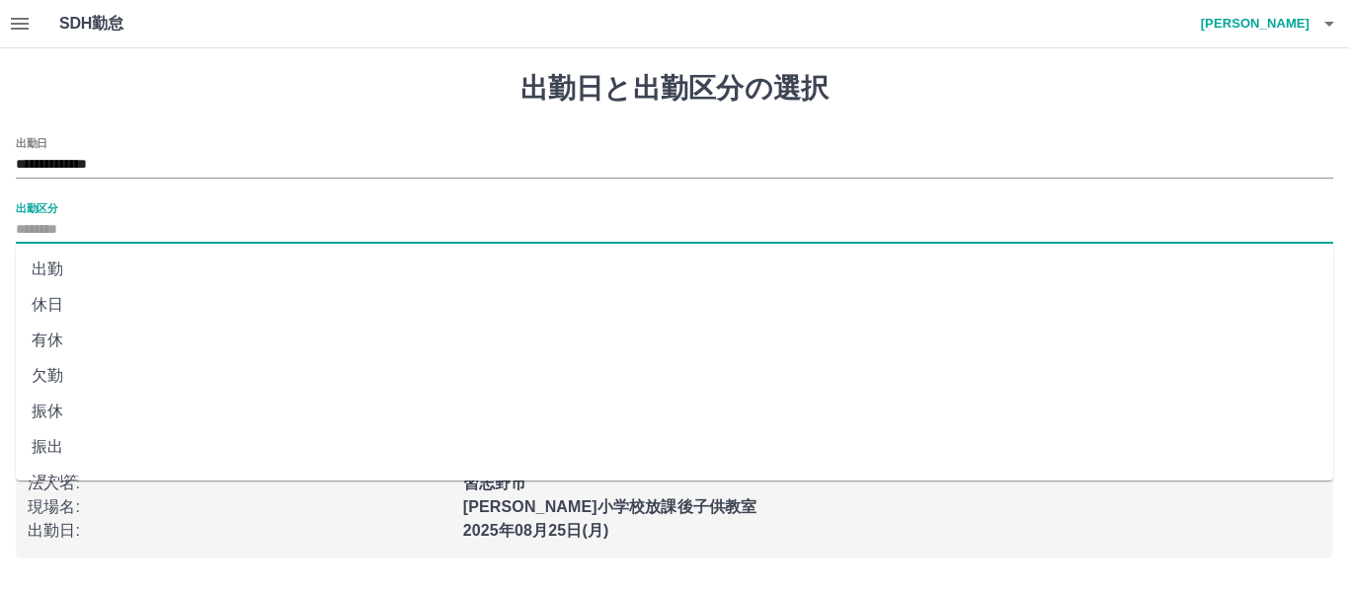
click at [137, 220] on input "出勤区分" at bounding box center [674, 230] width 1317 height 25
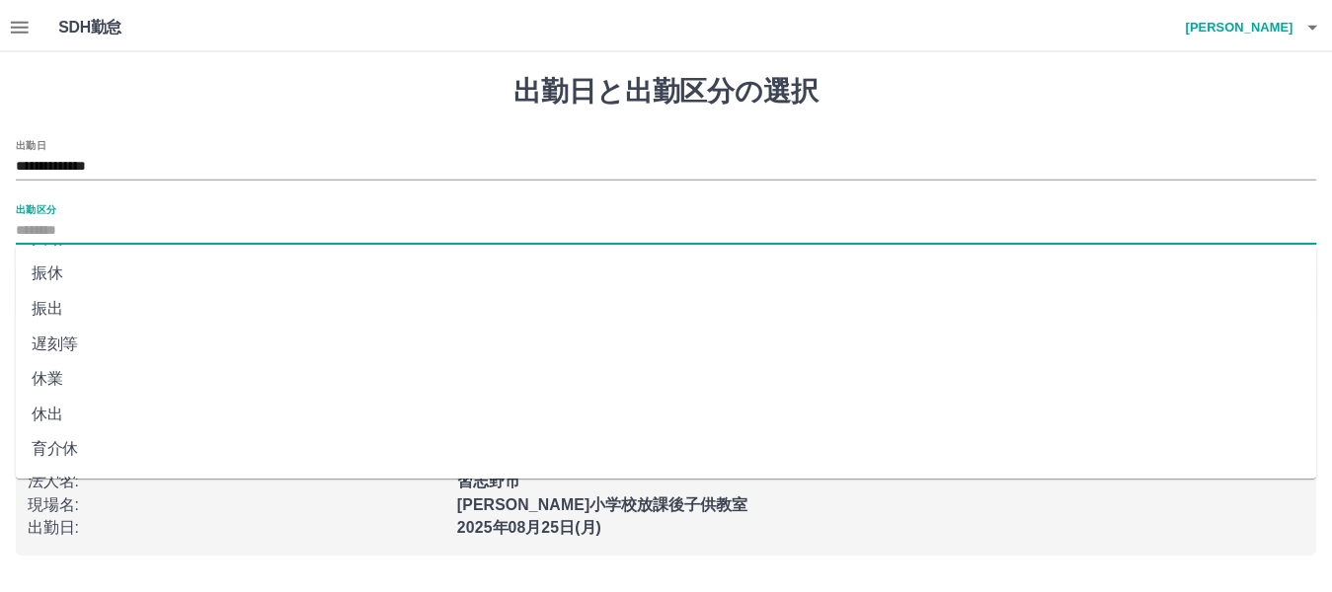
scroll to position [419, 0]
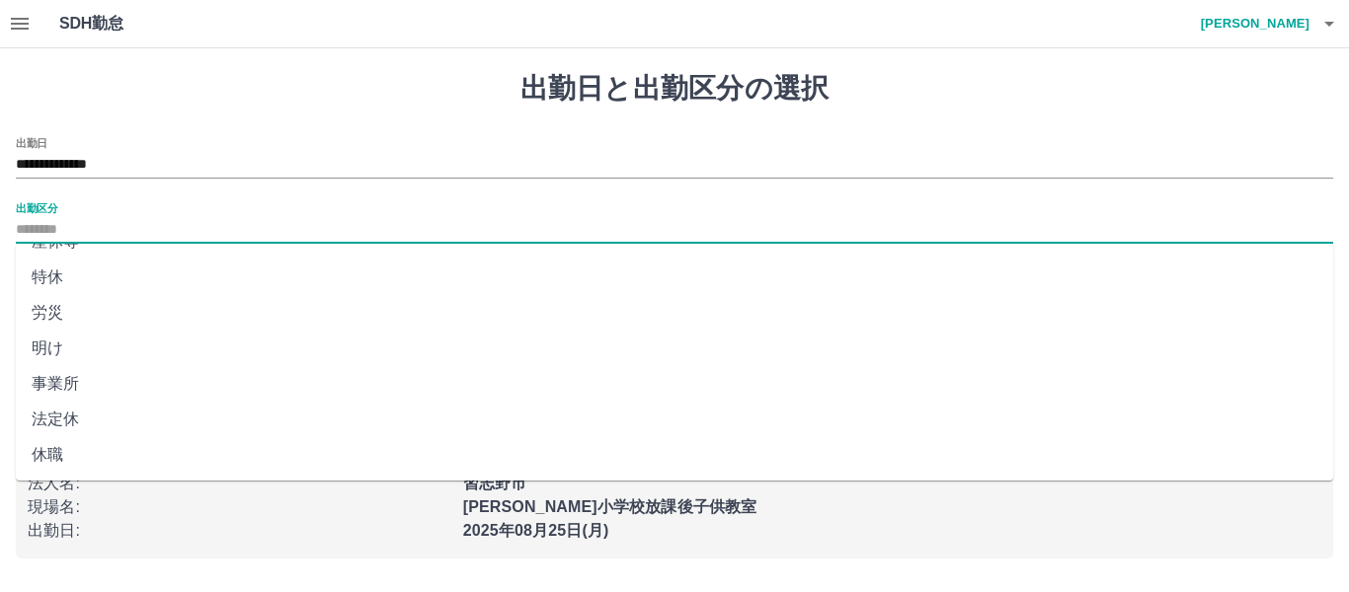
click at [192, 411] on li "法定休" at bounding box center [674, 420] width 1317 height 36
type input "***"
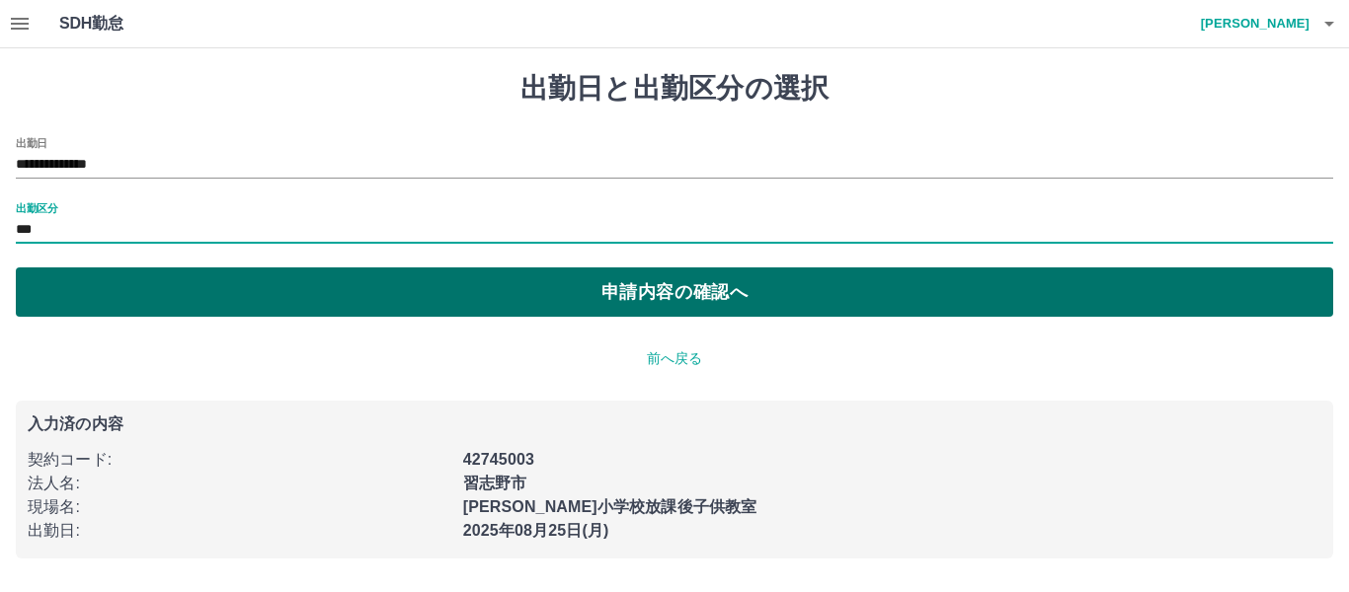
click at [437, 273] on button "申請内容の確認へ" at bounding box center [674, 292] width 1317 height 49
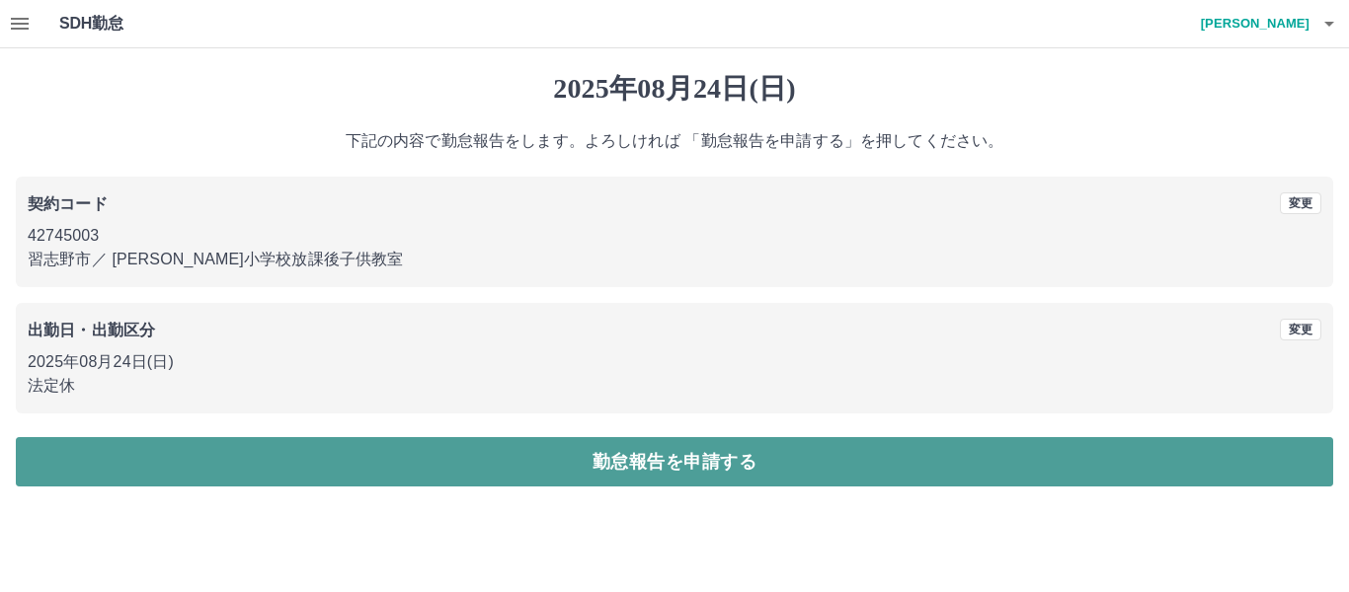
click at [583, 449] on button "勤怠報告を申請する" at bounding box center [674, 461] width 1317 height 49
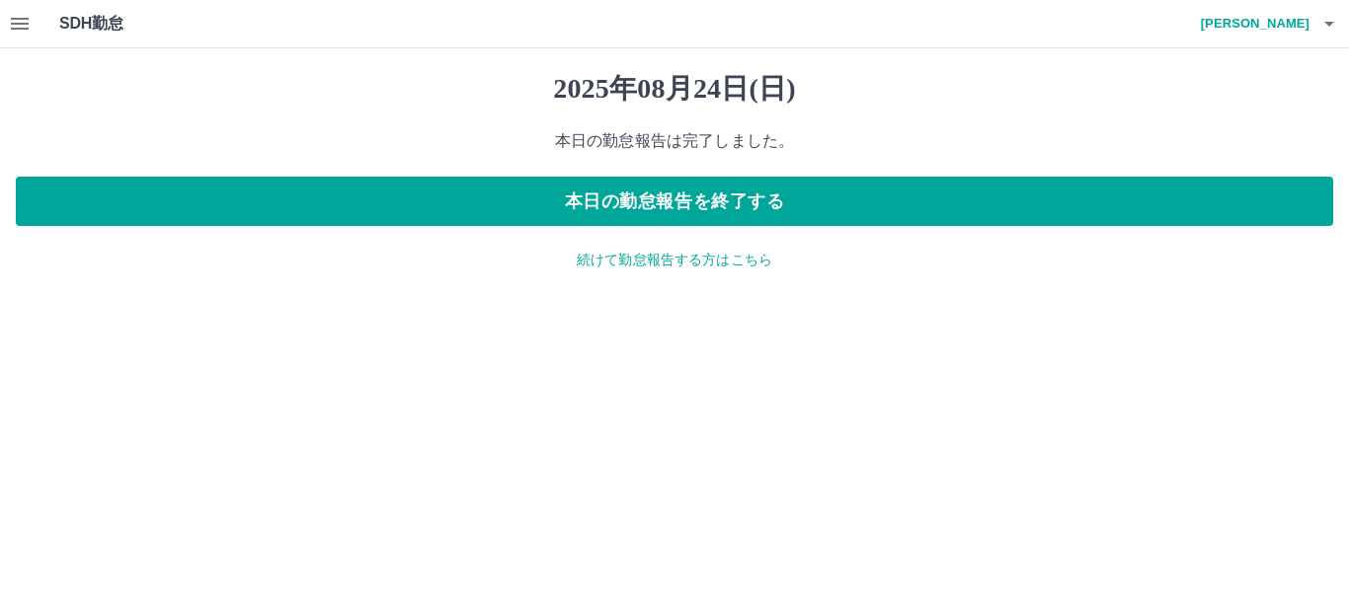
click at [693, 260] on p "続けて勤怠報告する方はこちら" at bounding box center [674, 260] width 1317 height 21
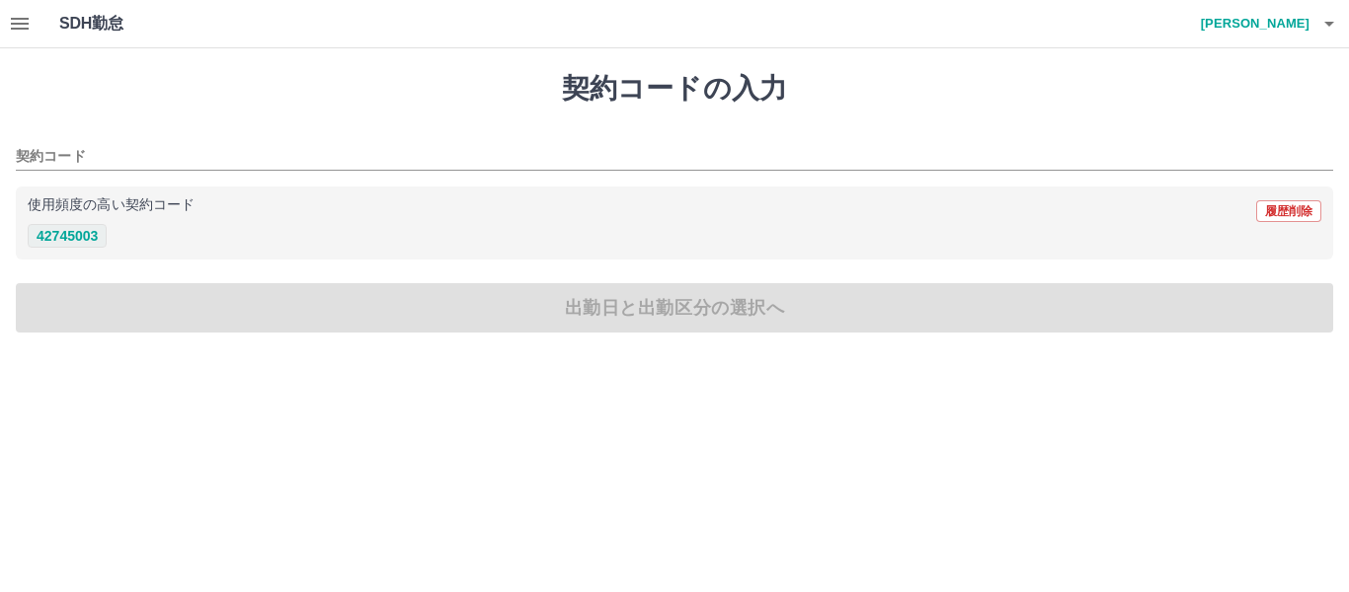
click at [77, 236] on button "42745003" at bounding box center [67, 236] width 79 height 24
type input "********"
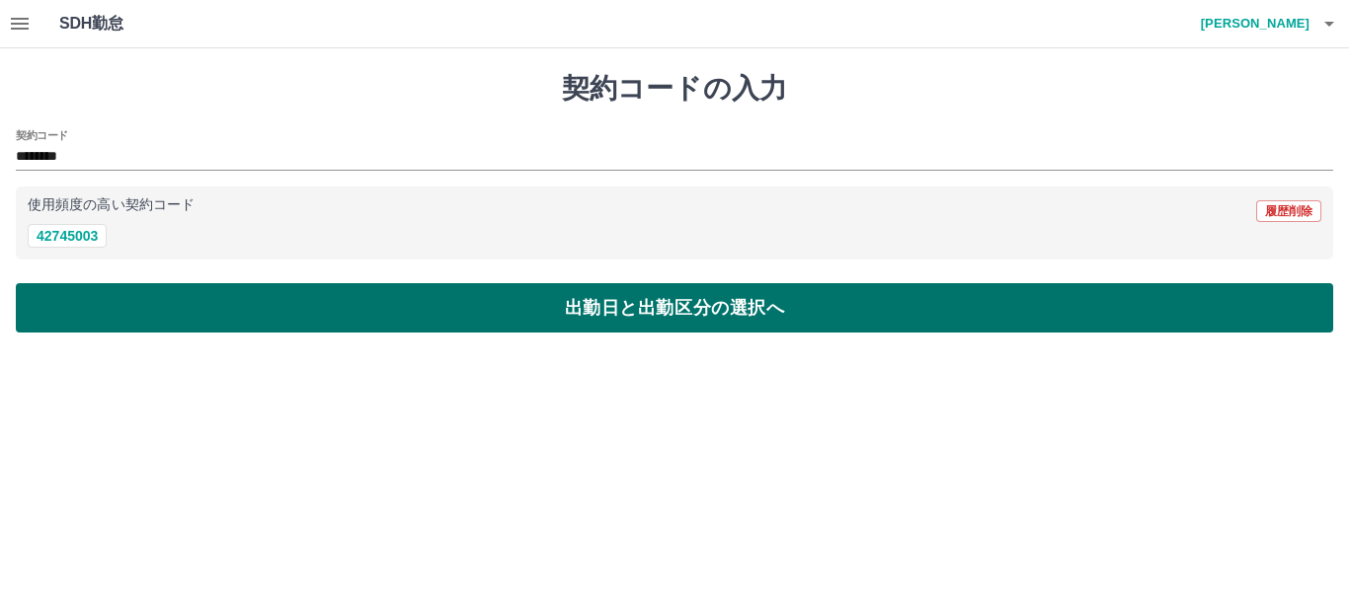
click at [199, 299] on button "出勤日と出勤区分の選択へ" at bounding box center [674, 307] width 1317 height 49
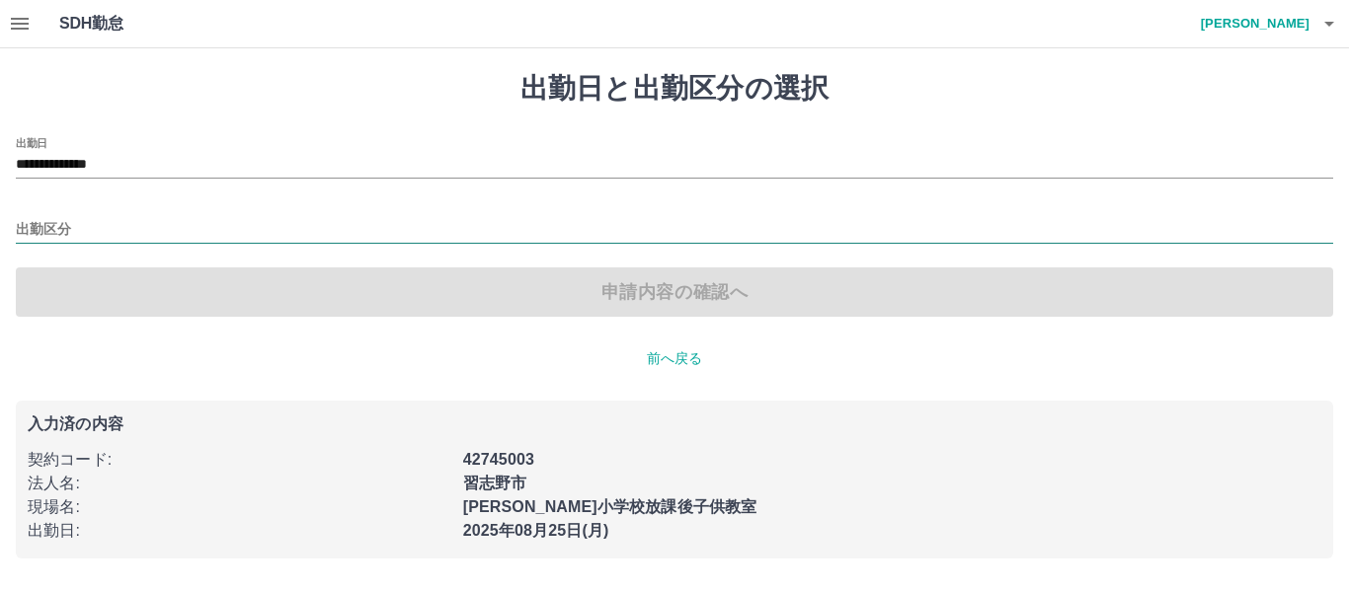
click at [105, 228] on input "出勤区分" at bounding box center [674, 230] width 1317 height 25
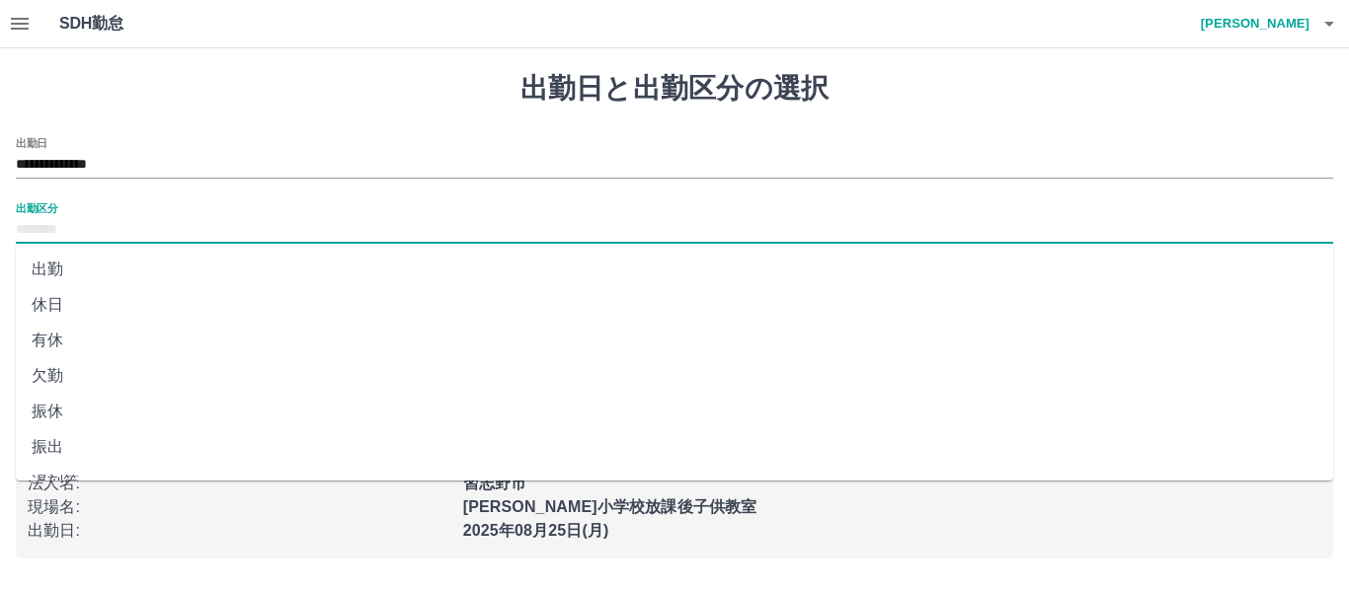
click at [110, 268] on li "出勤" at bounding box center [674, 270] width 1317 height 36
type input "**"
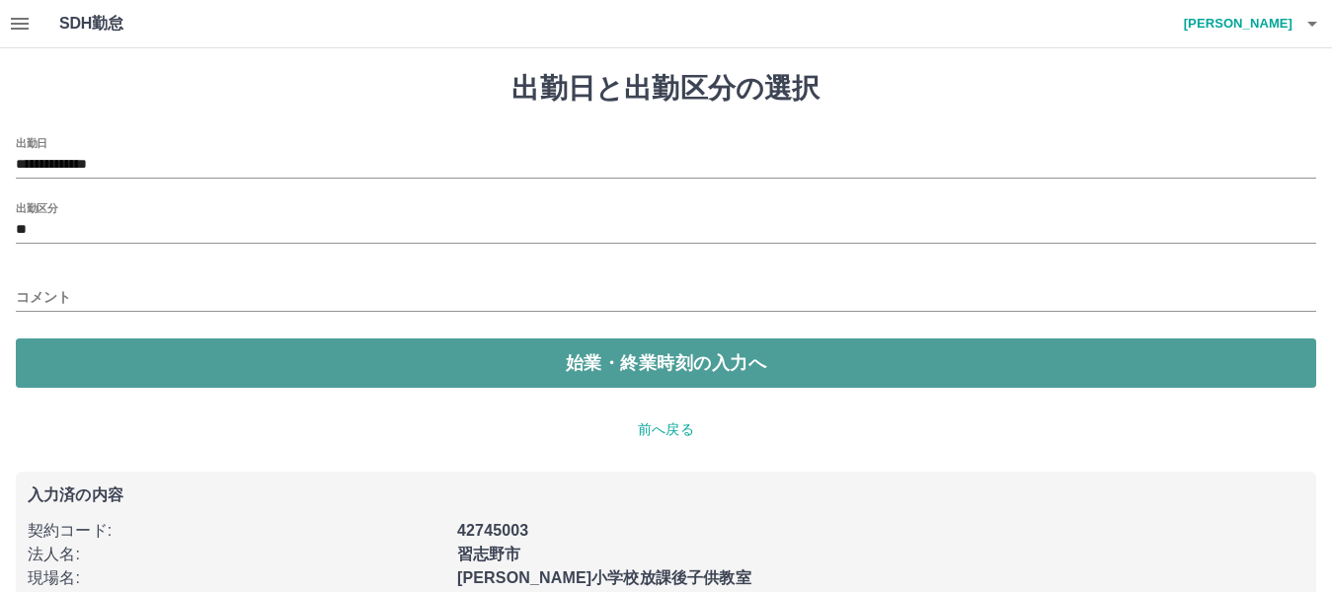
click at [231, 359] on button "始業・終業時刻の入力へ" at bounding box center [666, 363] width 1300 height 49
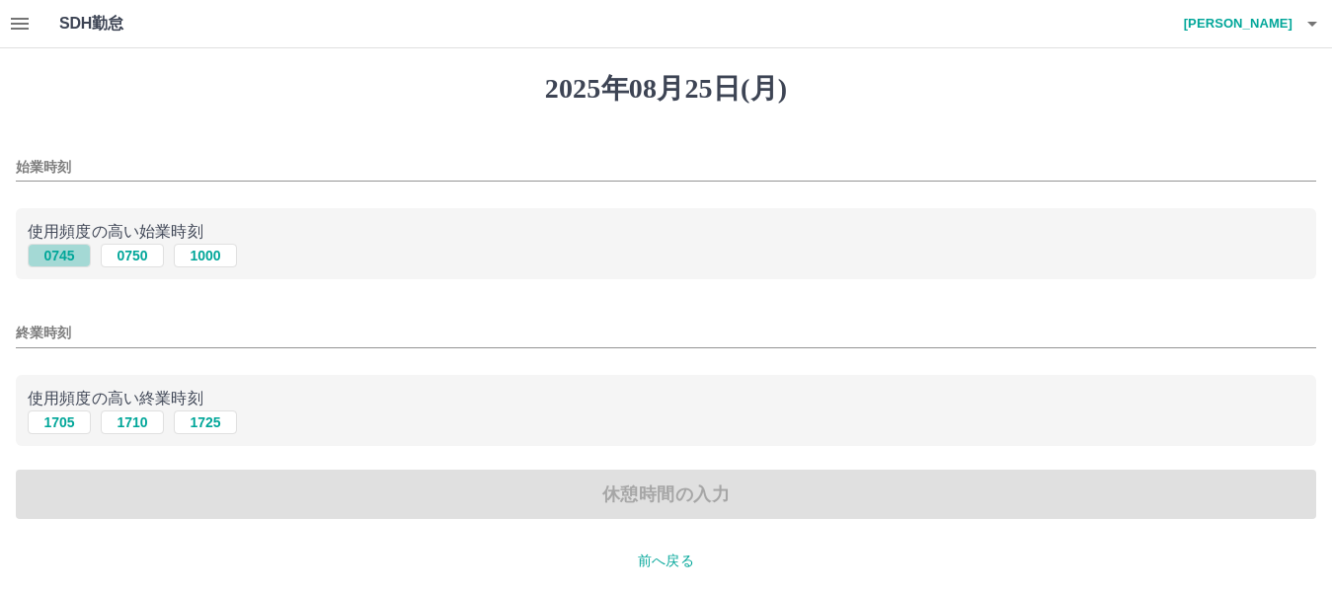
click at [59, 258] on button "0745" at bounding box center [59, 256] width 63 height 24
type input "****"
click at [151, 427] on button "1710" at bounding box center [132, 423] width 63 height 24
type input "****"
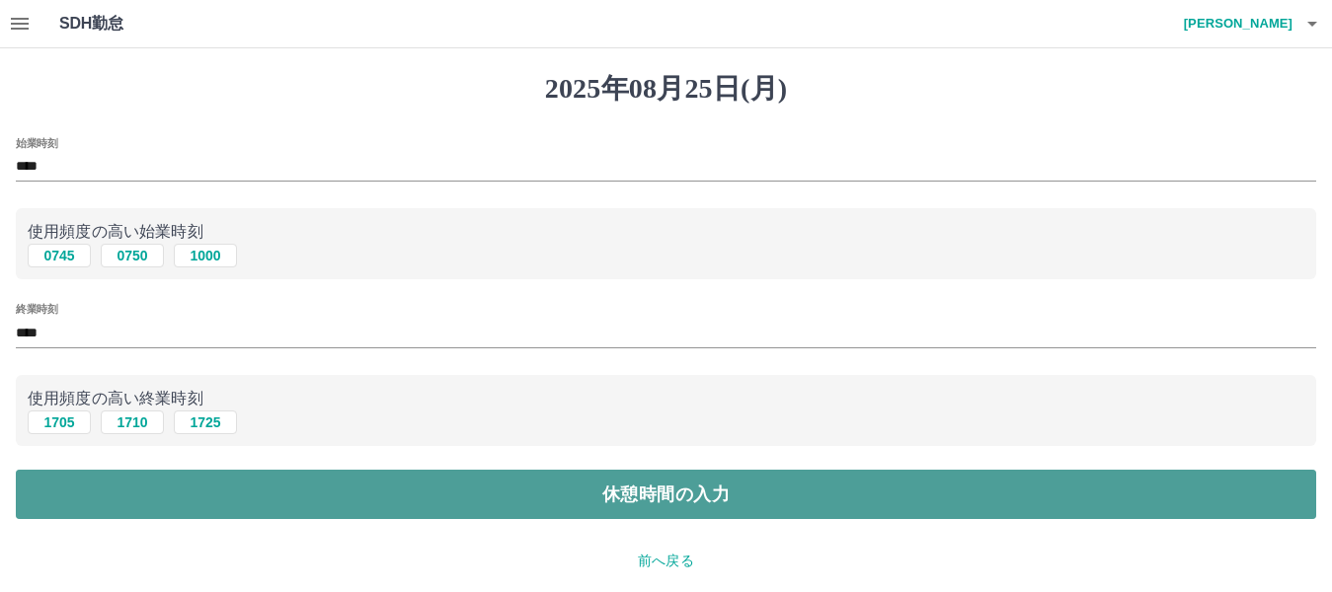
click at [270, 486] on button "休憩時間の入力" at bounding box center [666, 494] width 1300 height 49
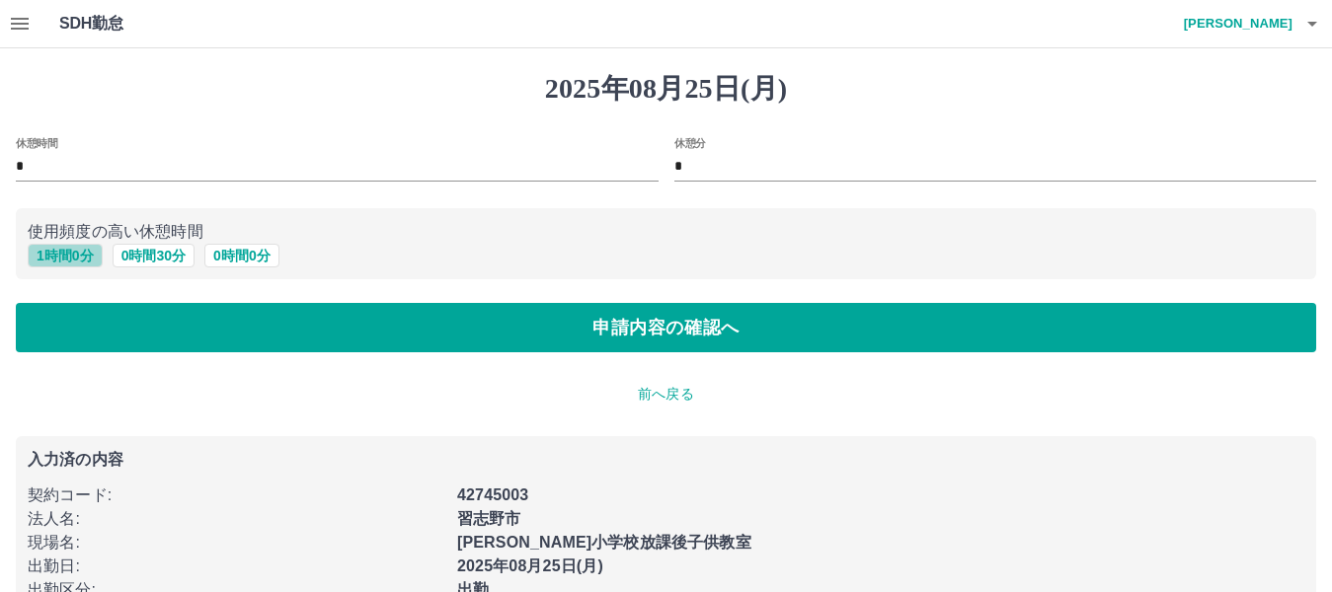
click at [71, 256] on button "1 時間 0 分" at bounding box center [65, 256] width 75 height 24
type input "*"
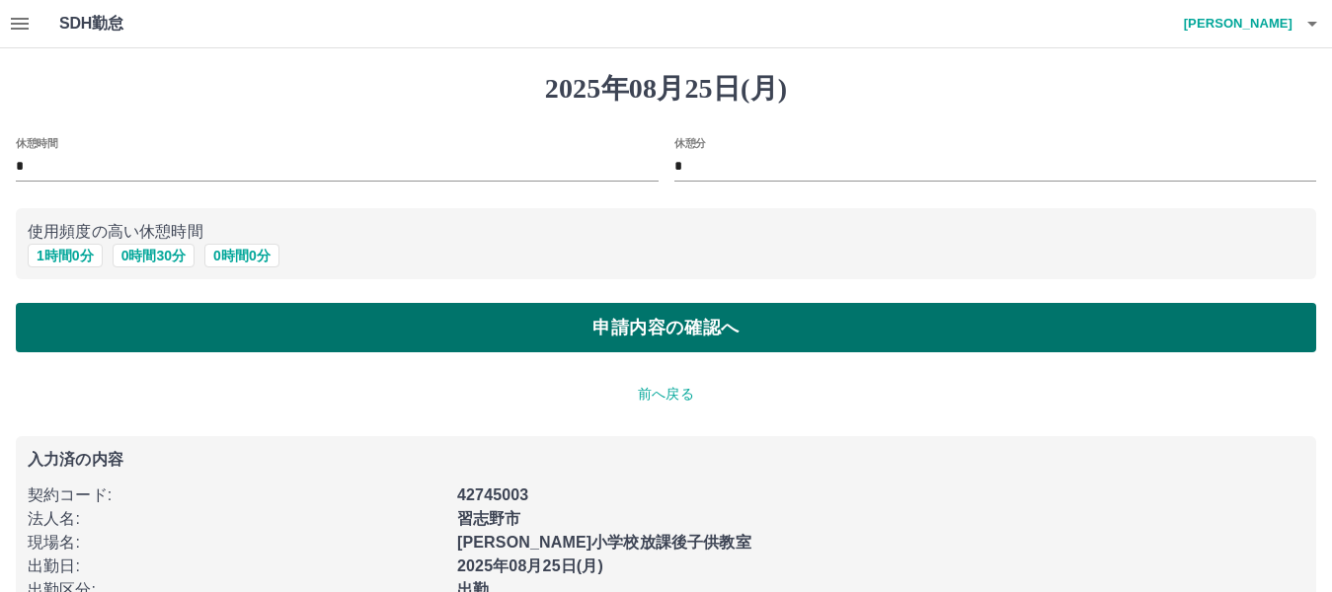
click at [198, 320] on button "申請内容の確認へ" at bounding box center [666, 327] width 1300 height 49
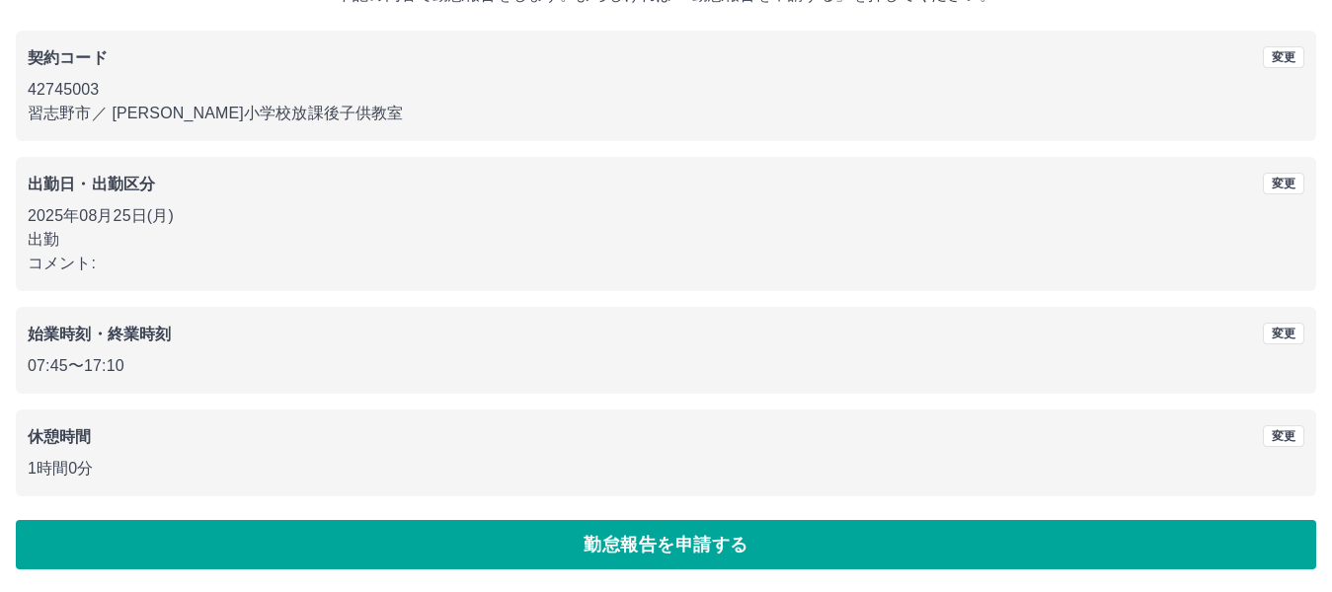
scroll to position [147, 0]
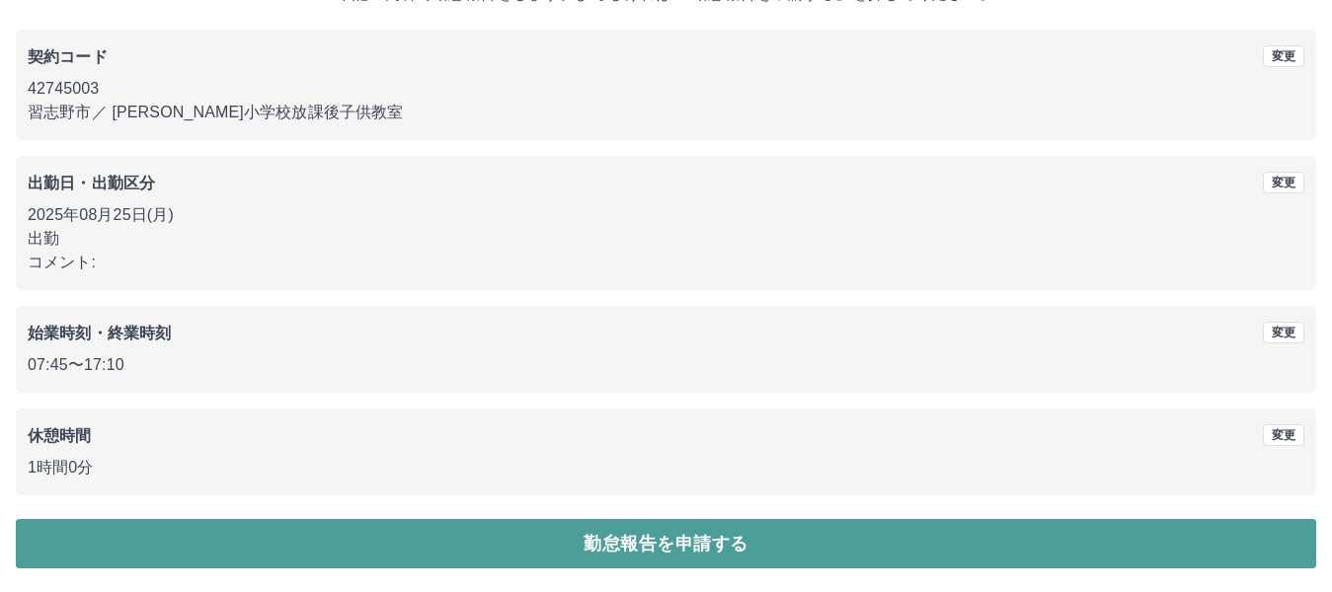
click at [597, 533] on button "勤怠報告を申請する" at bounding box center [666, 543] width 1300 height 49
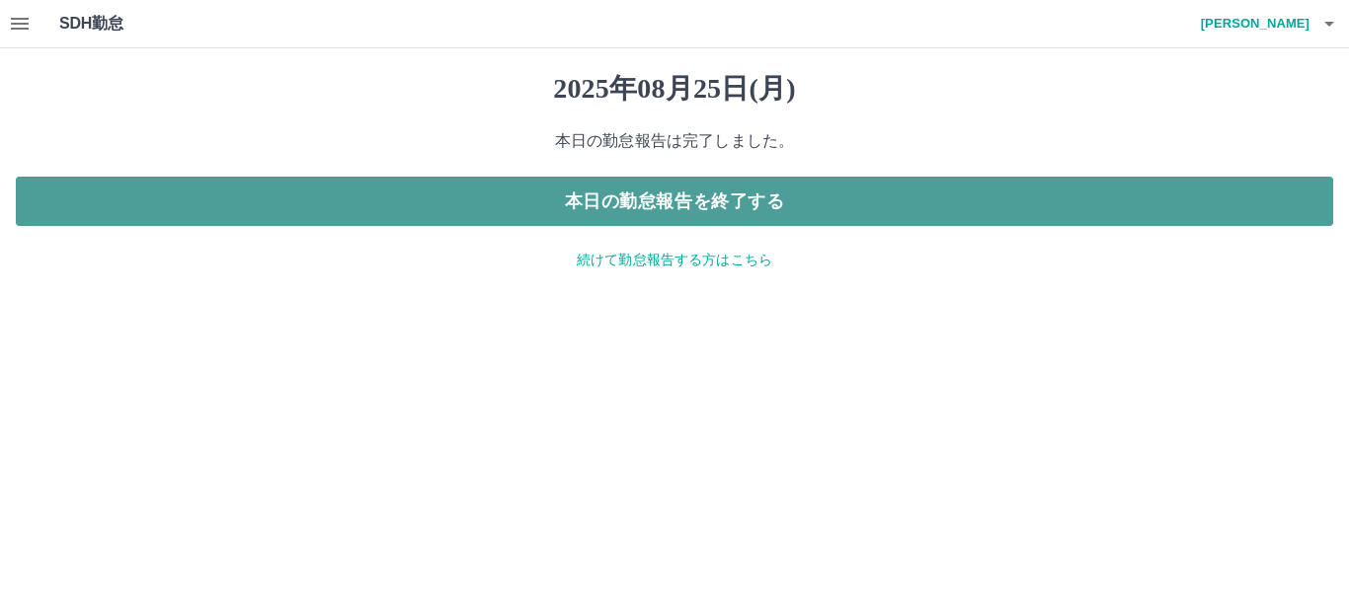
drag, startPoint x: 729, startPoint y: 216, endPoint x: 714, endPoint y: 213, distance: 15.1
click at [728, 215] on button "本日の勤怠報告を終了する" at bounding box center [674, 201] width 1317 height 49
